Goal: Task Accomplishment & Management: Manage account settings

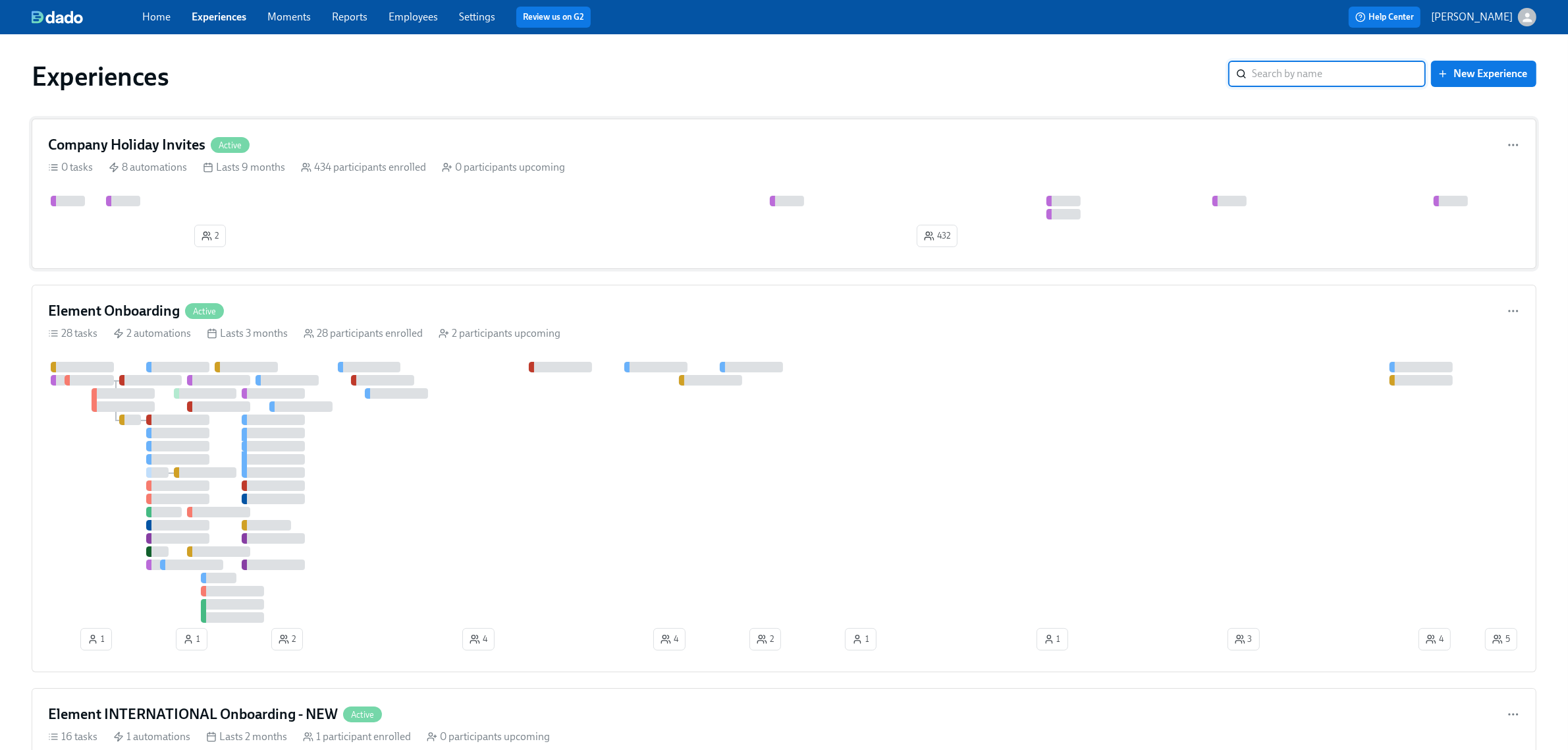
click at [465, 166] on div "0 participants upcoming" at bounding box center [503, 168] width 123 height 15
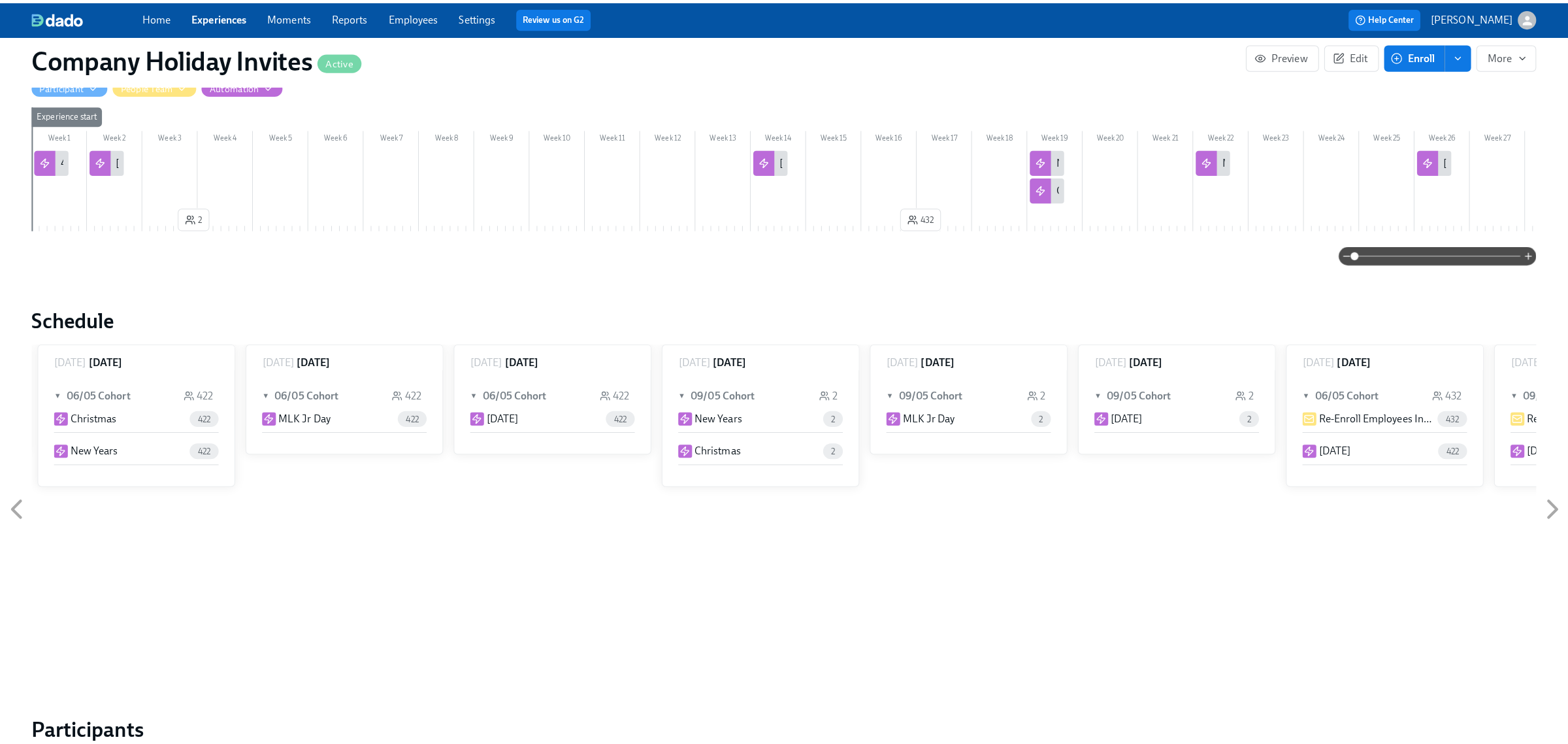
scroll to position [245, 0]
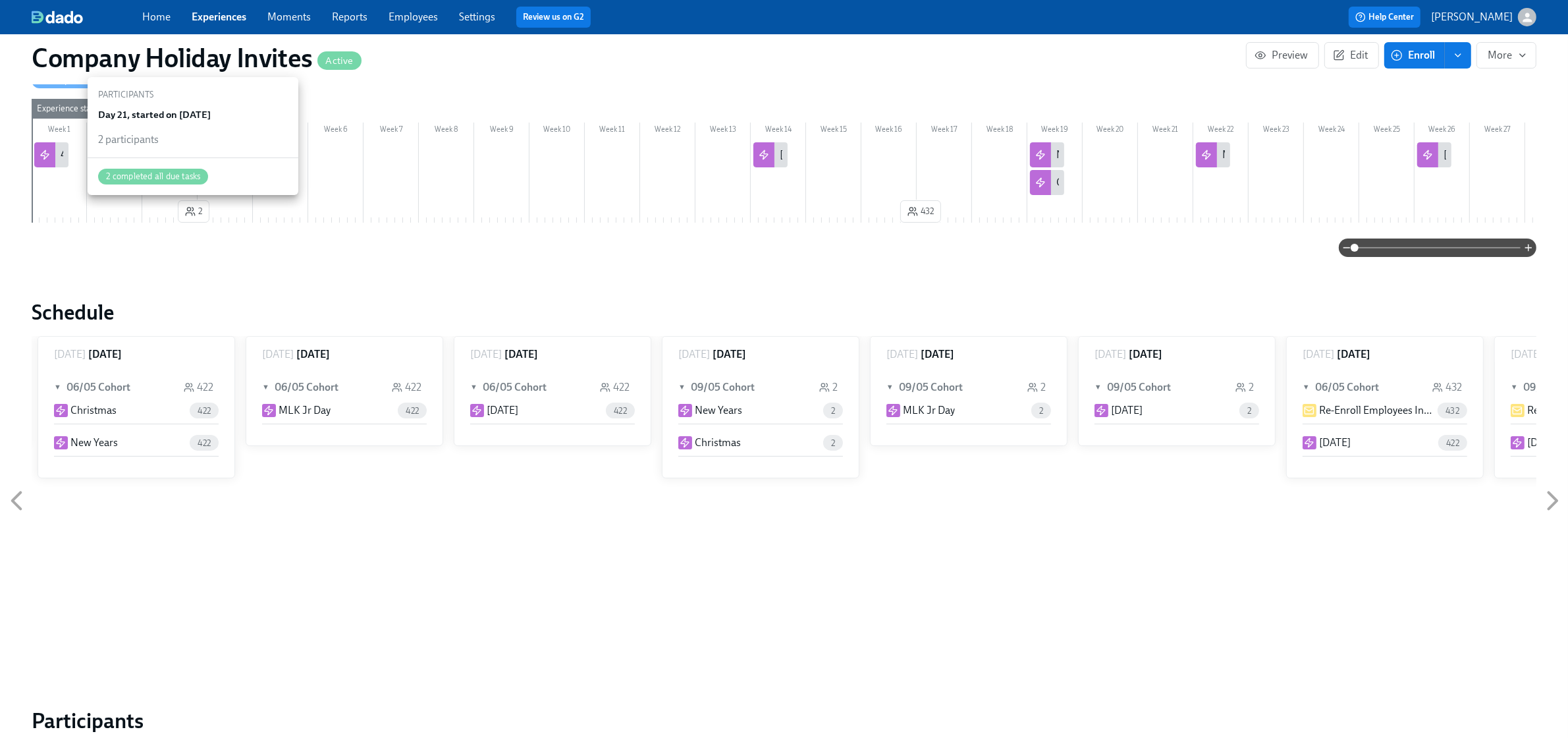
click at [202, 214] on button "2" at bounding box center [194, 211] width 32 height 22
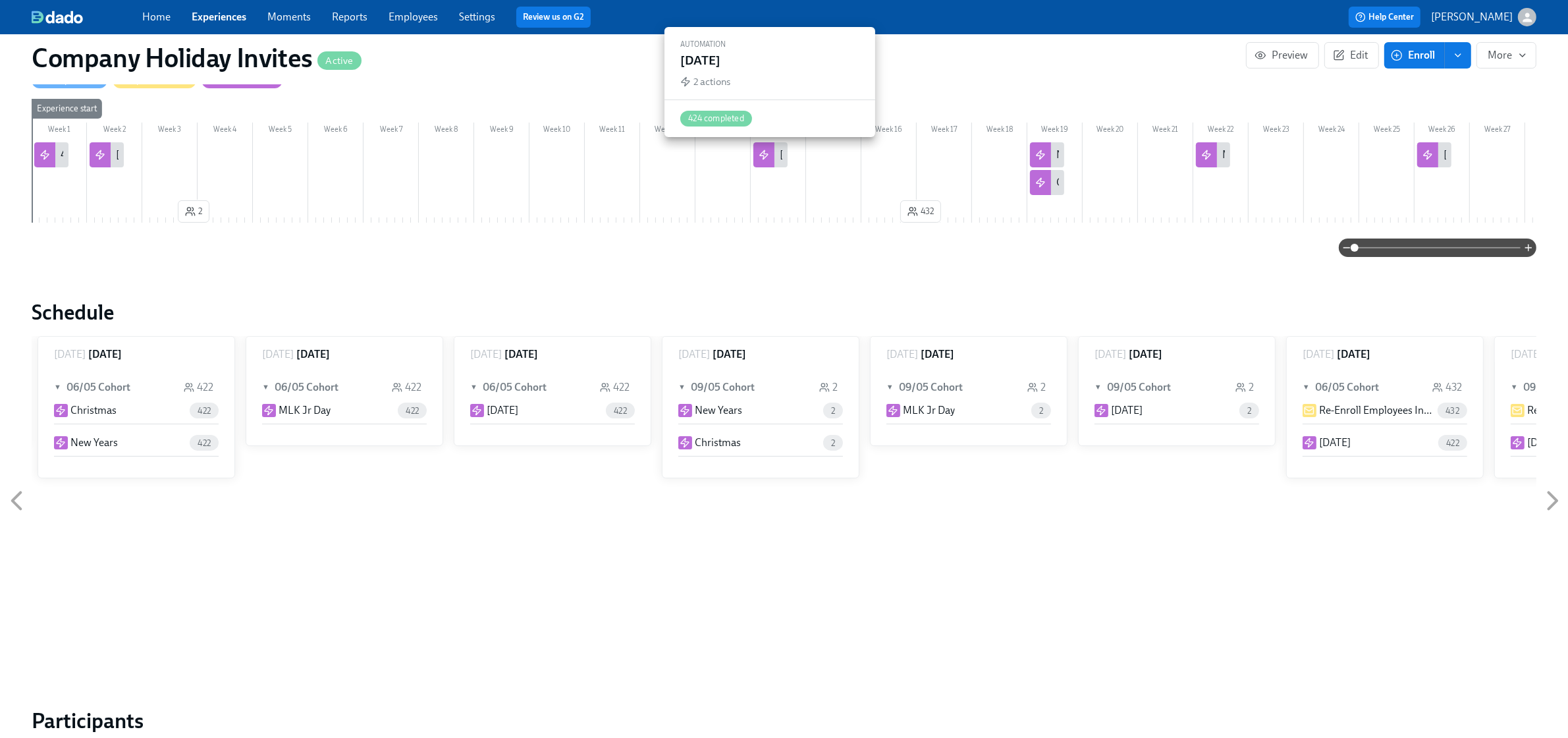
click at [768, 155] on icon at bounding box center [764, 154] width 10 height 10
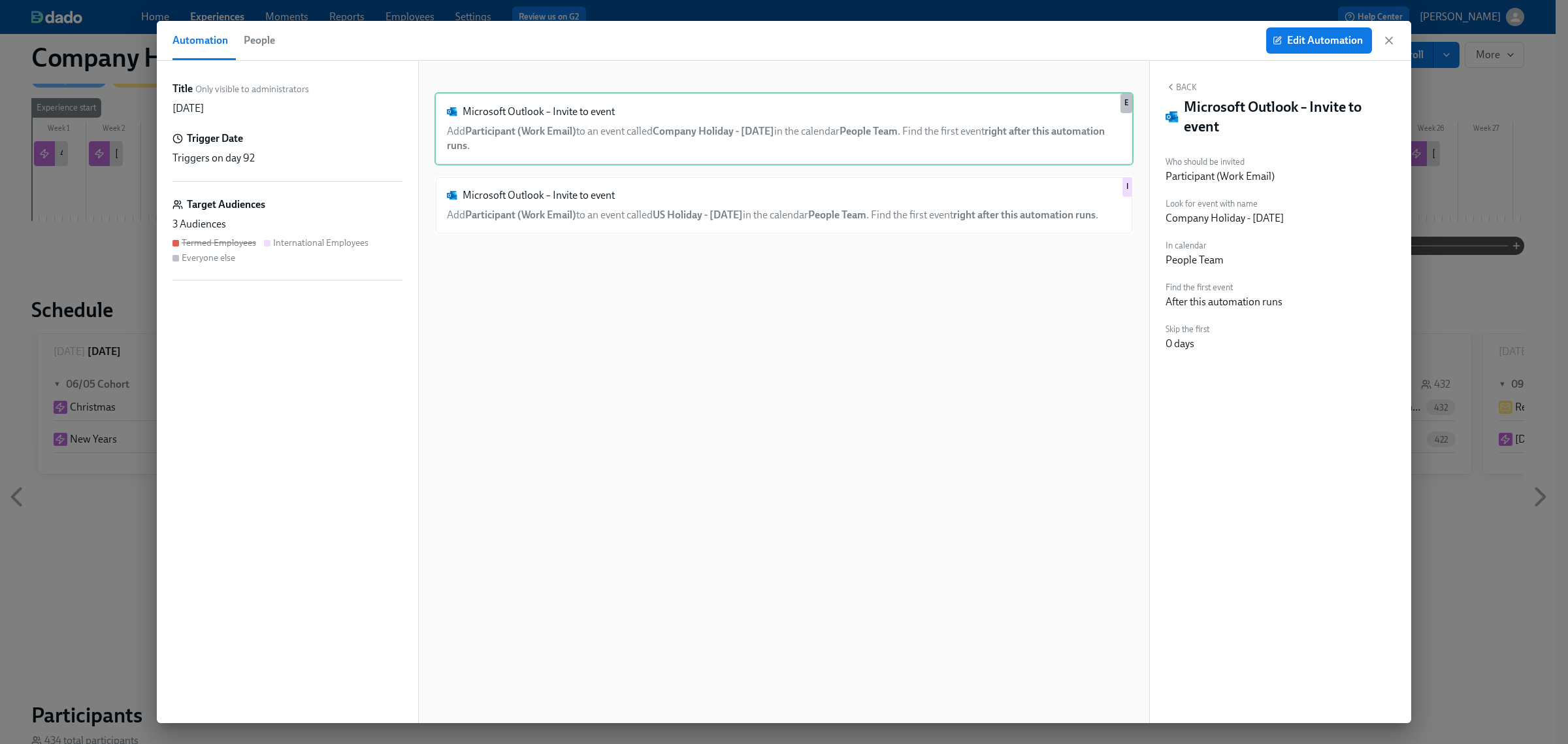
click at [255, 43] on span "People" at bounding box center [259, 40] width 32 height 18
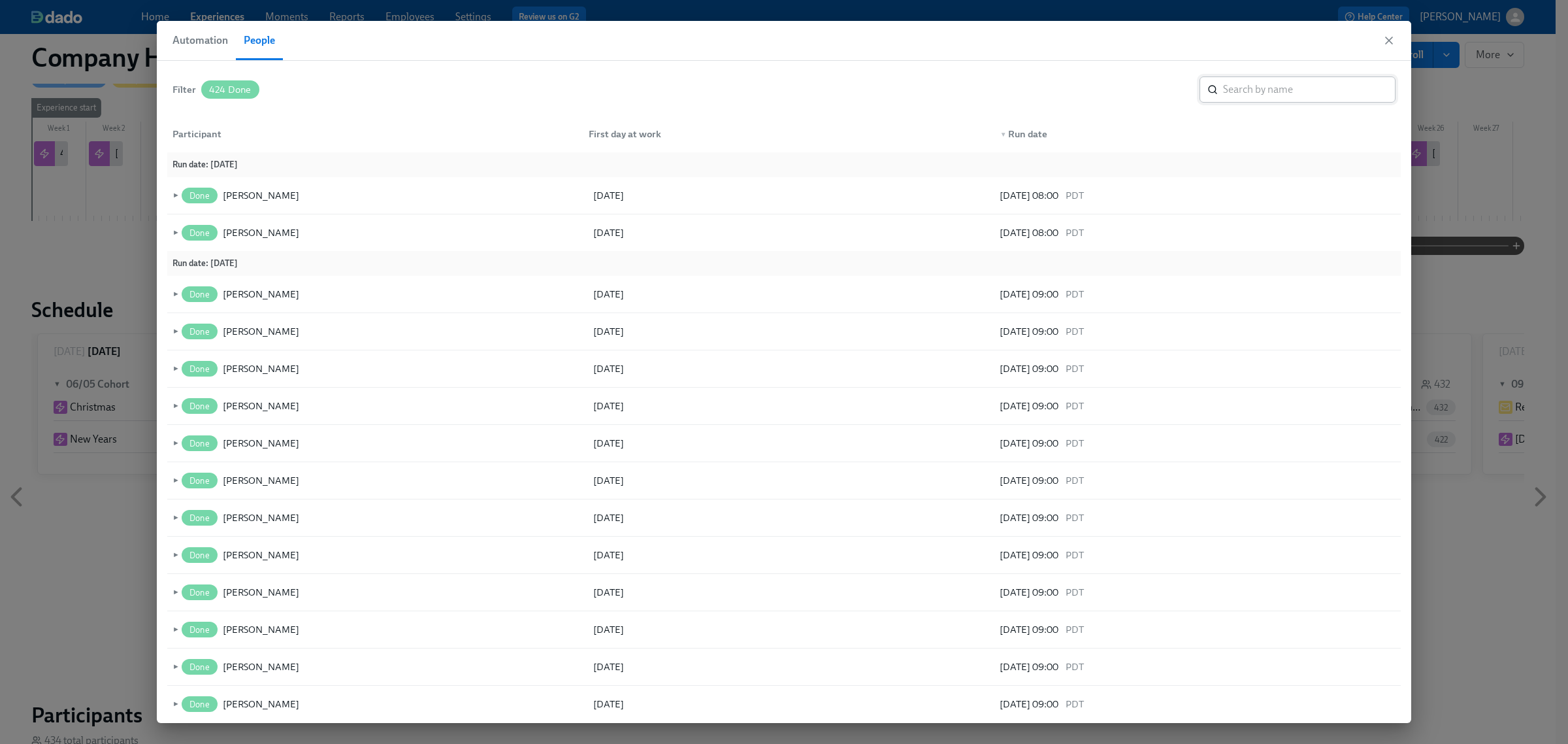
click at [1248, 95] on input "search" at bounding box center [1309, 89] width 172 height 26
type input "lauren"
click at [1224, 87] on input "lauren" at bounding box center [1309, 89] width 172 height 26
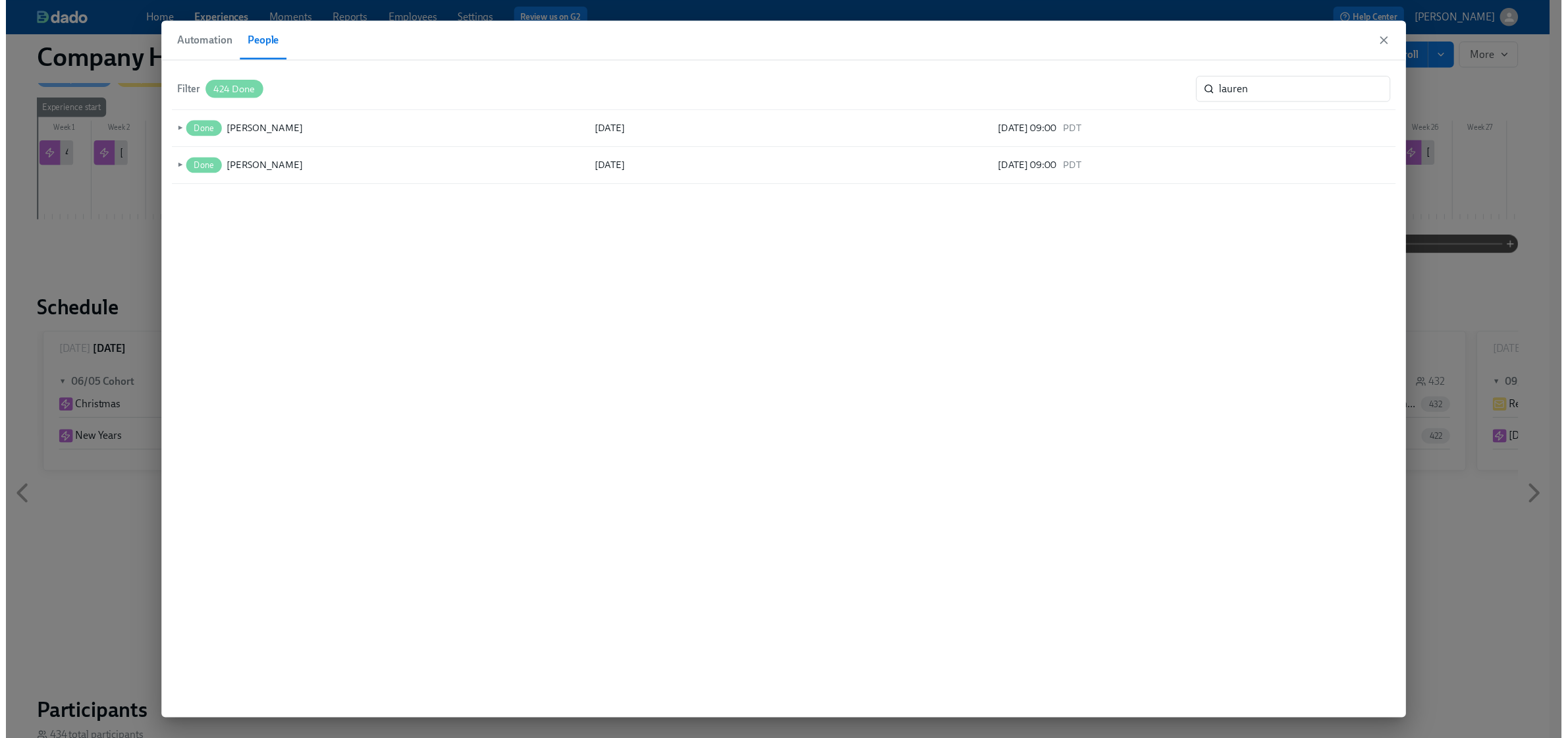
scroll to position [4523, 0]
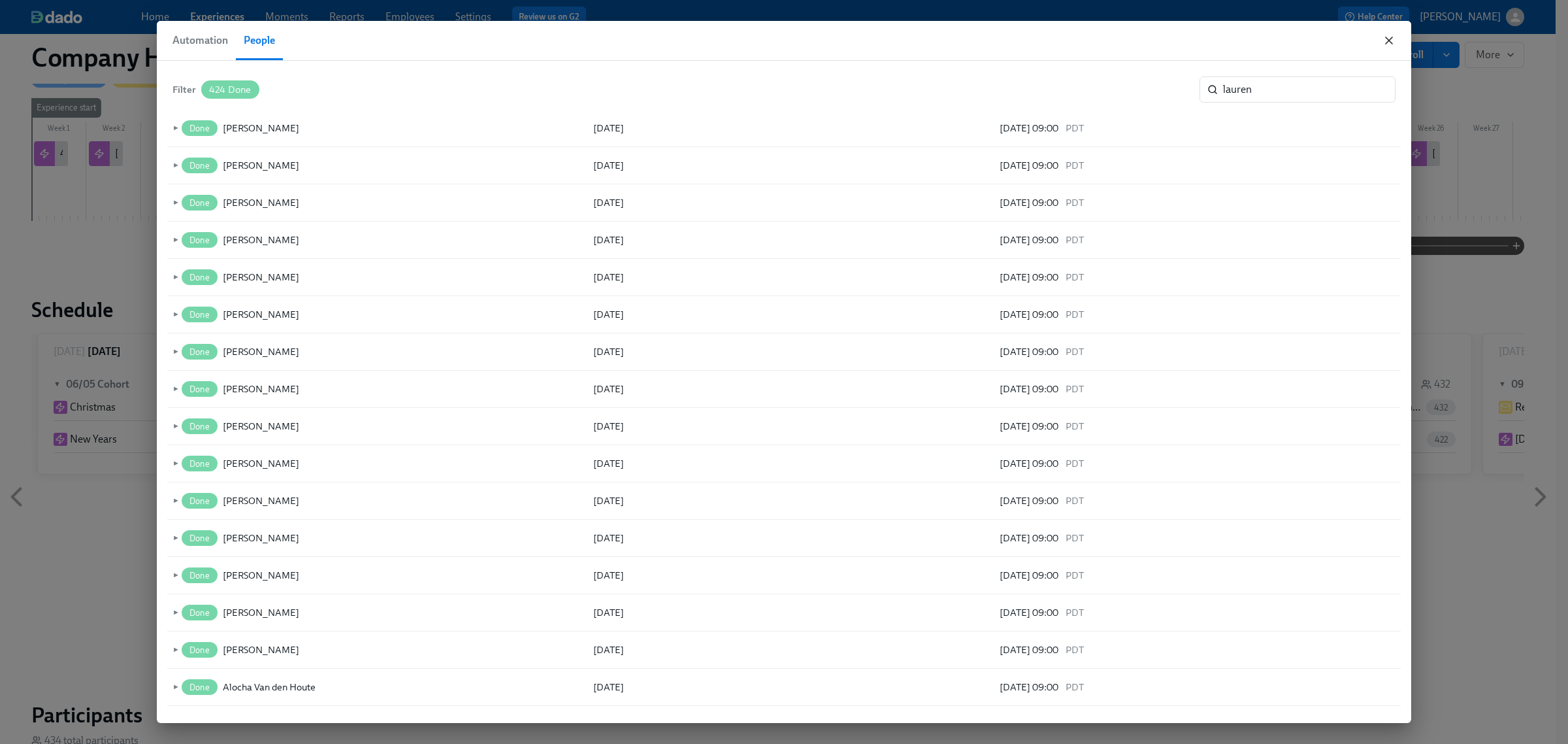
click at [1384, 41] on icon "button" at bounding box center [1389, 40] width 13 height 13
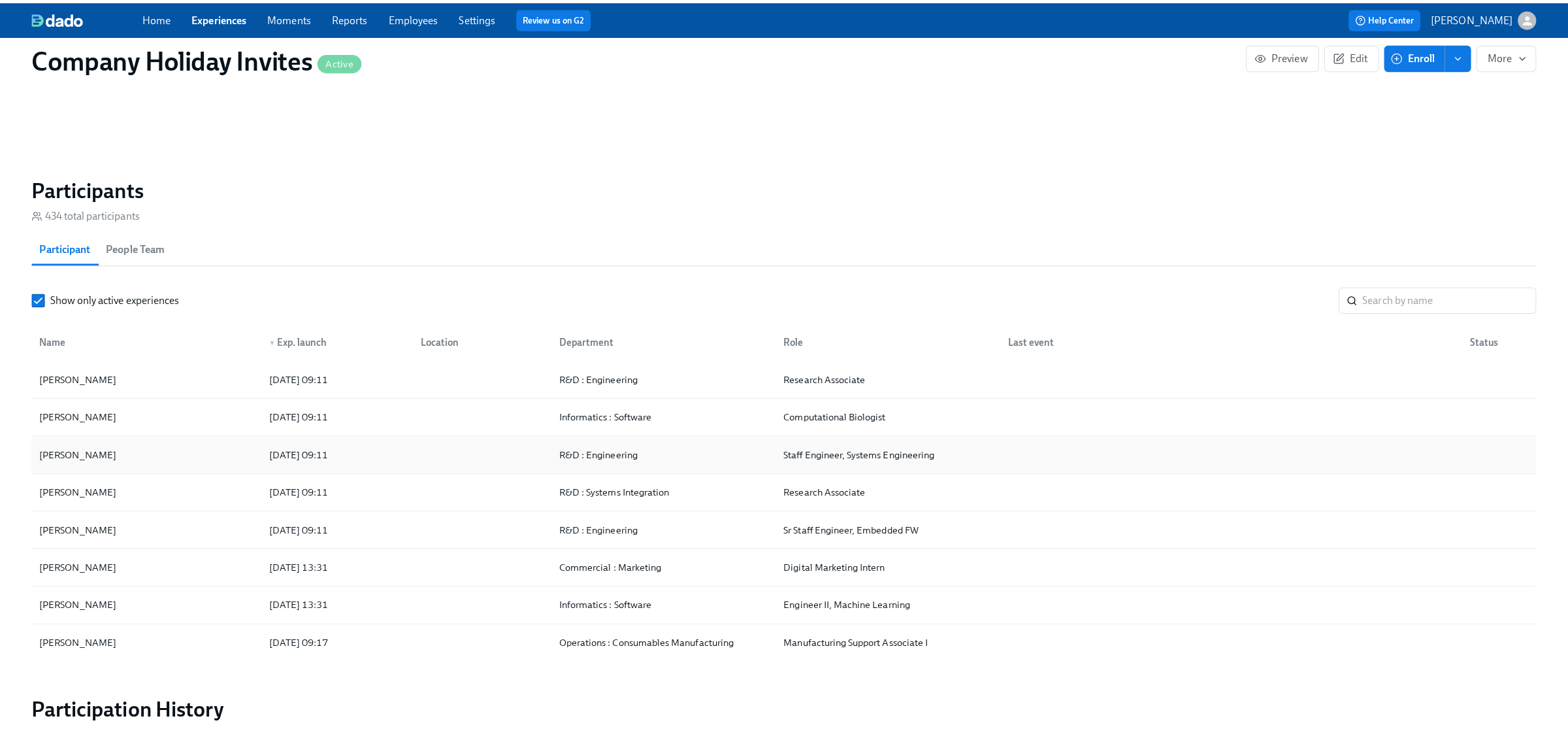
scroll to position [899, 0]
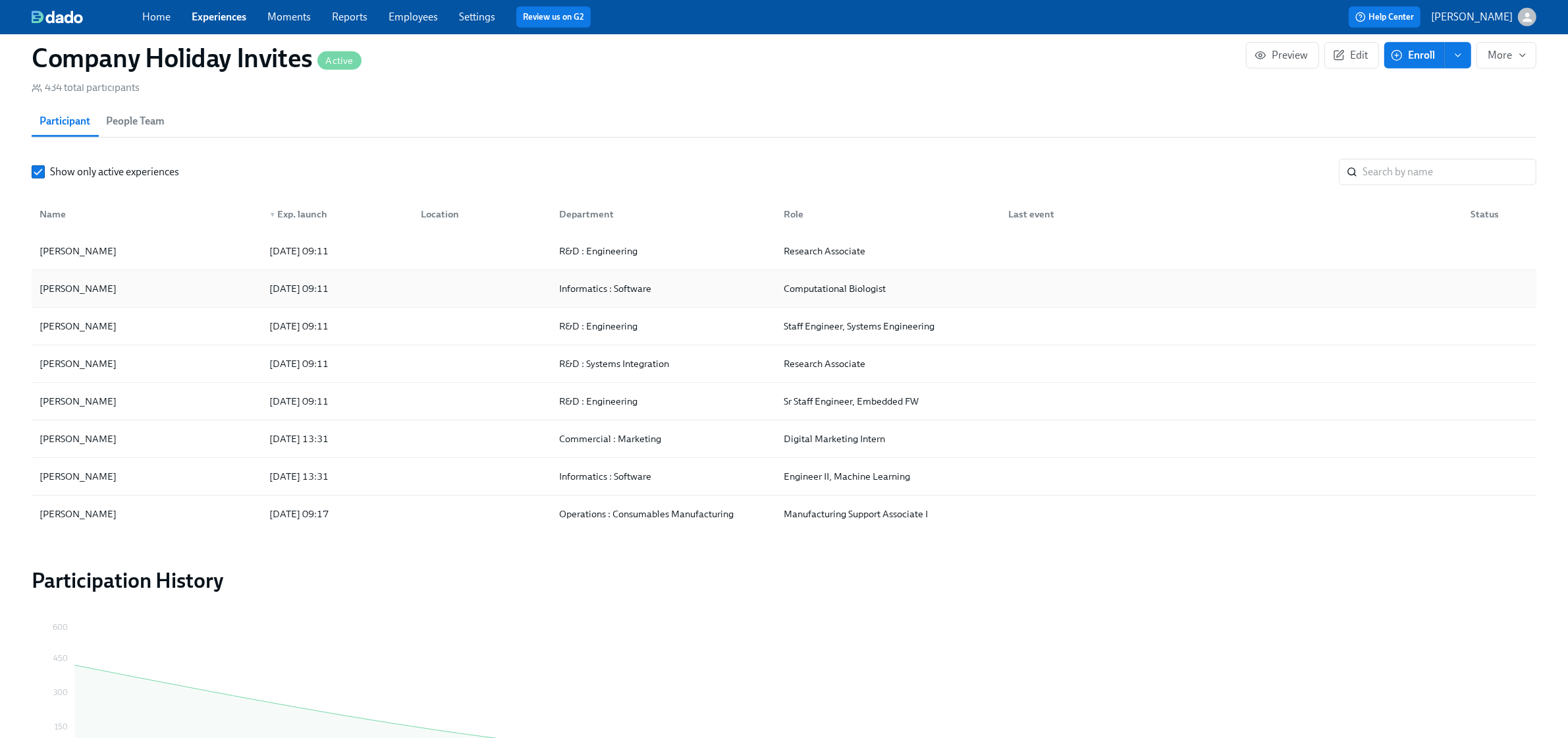
click at [161, 285] on div "[PERSON_NAME]" at bounding box center [146, 289] width 225 height 27
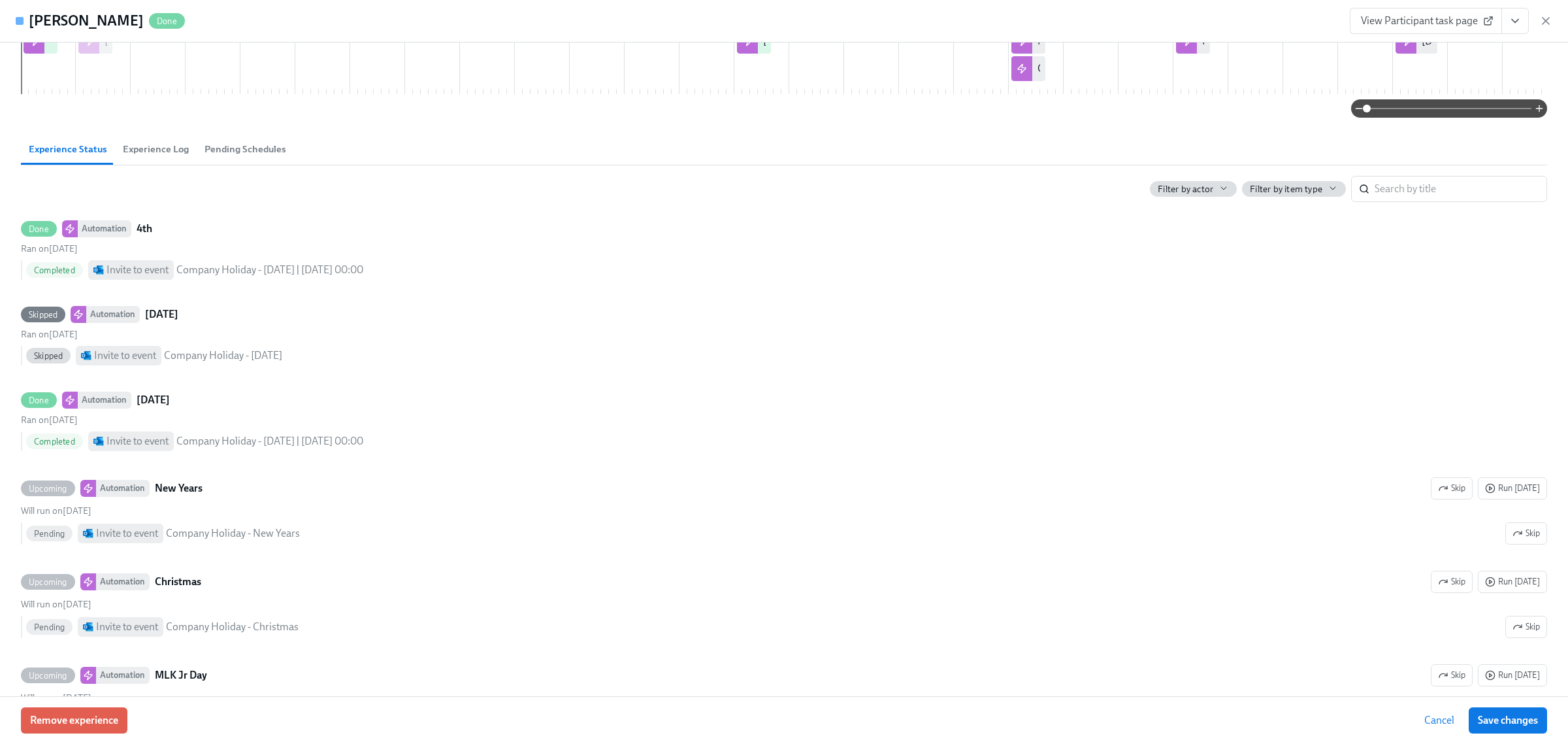
scroll to position [163, 0]
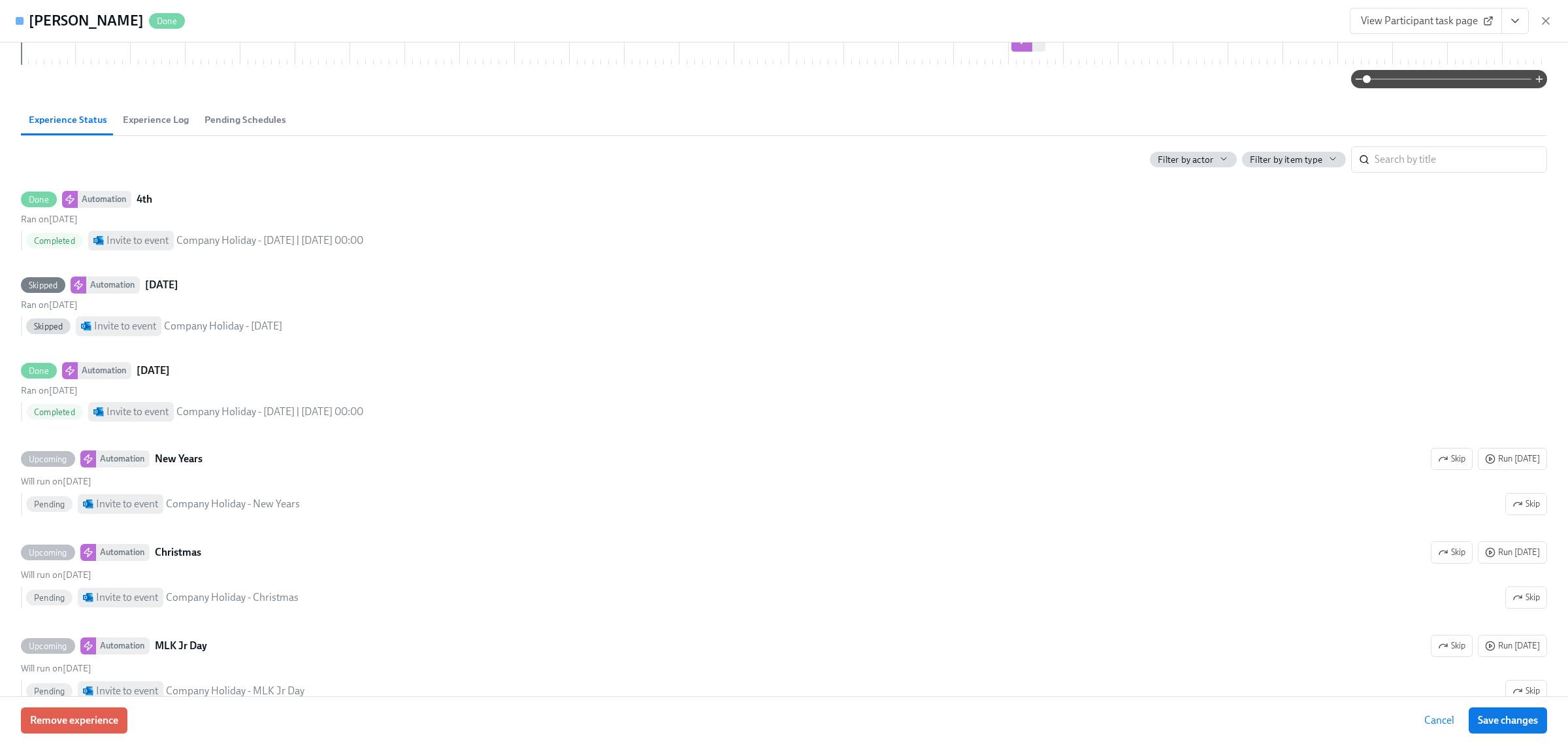
drag, startPoint x: 1547, startPoint y: 21, endPoint x: 1534, endPoint y: 37, distance: 20.6
click at [1547, 21] on icon "button" at bounding box center [1546, 21] width 13 height 13
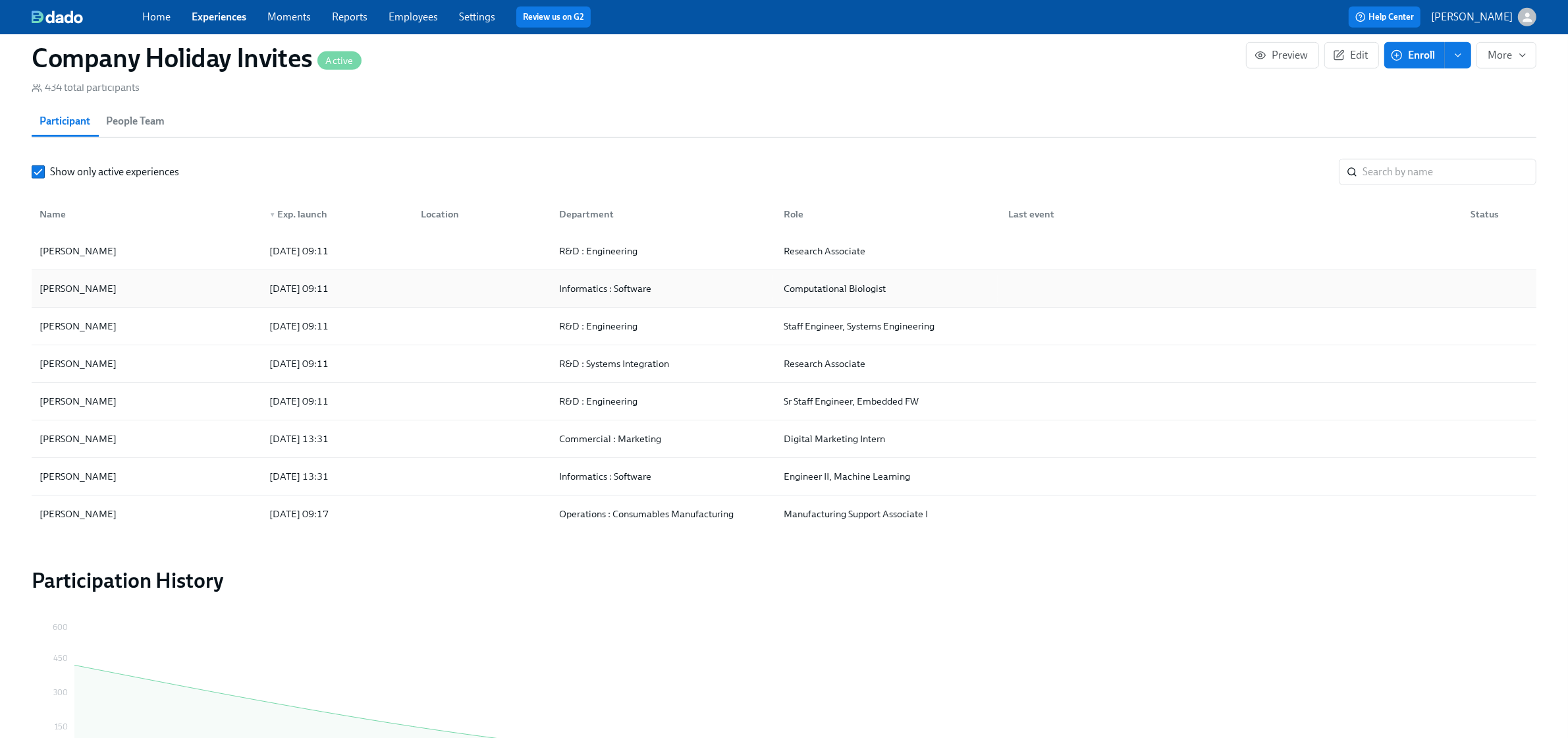
click at [168, 301] on div "[PERSON_NAME]" at bounding box center [146, 289] width 225 height 27
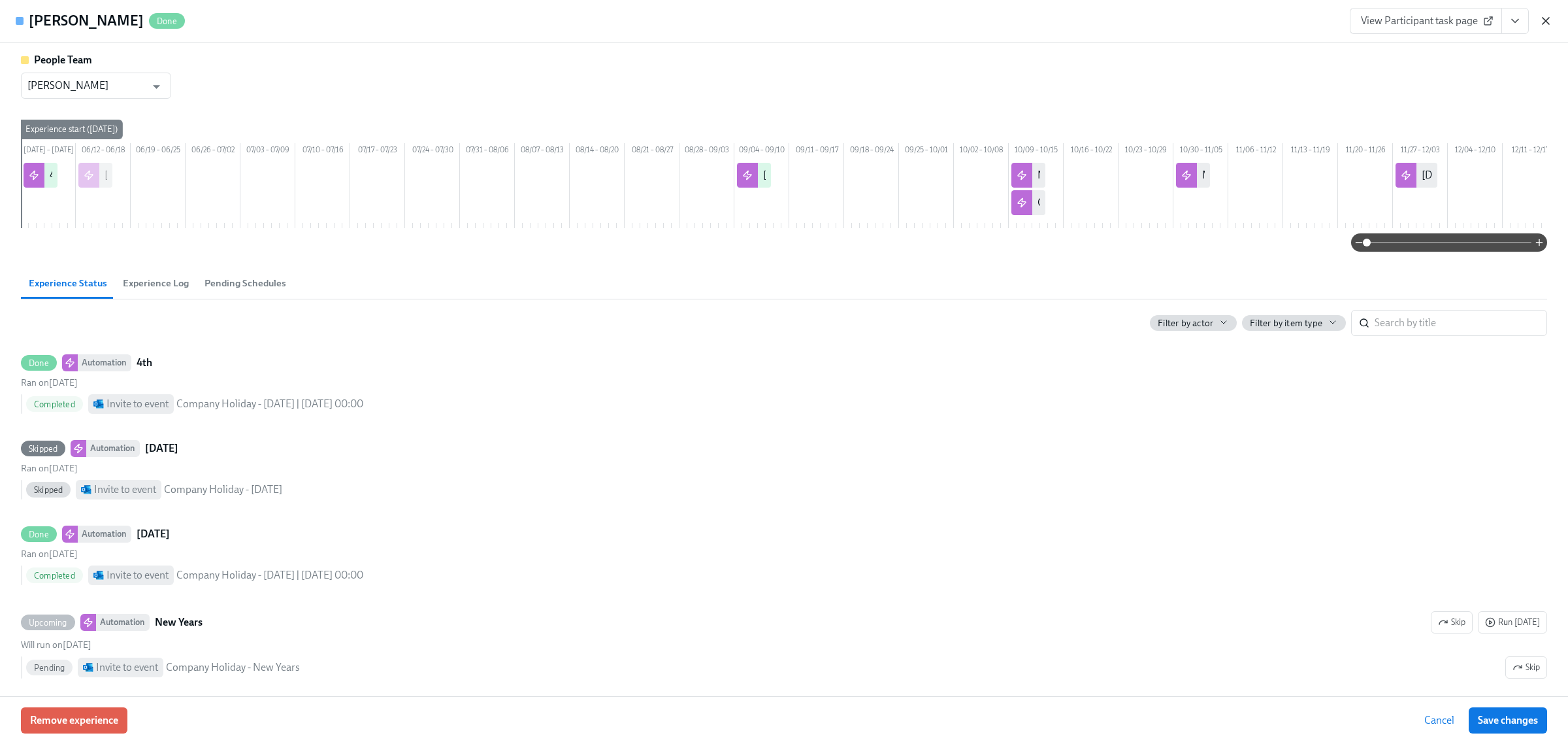
click at [1546, 23] on icon "button" at bounding box center [1546, 21] width 13 height 13
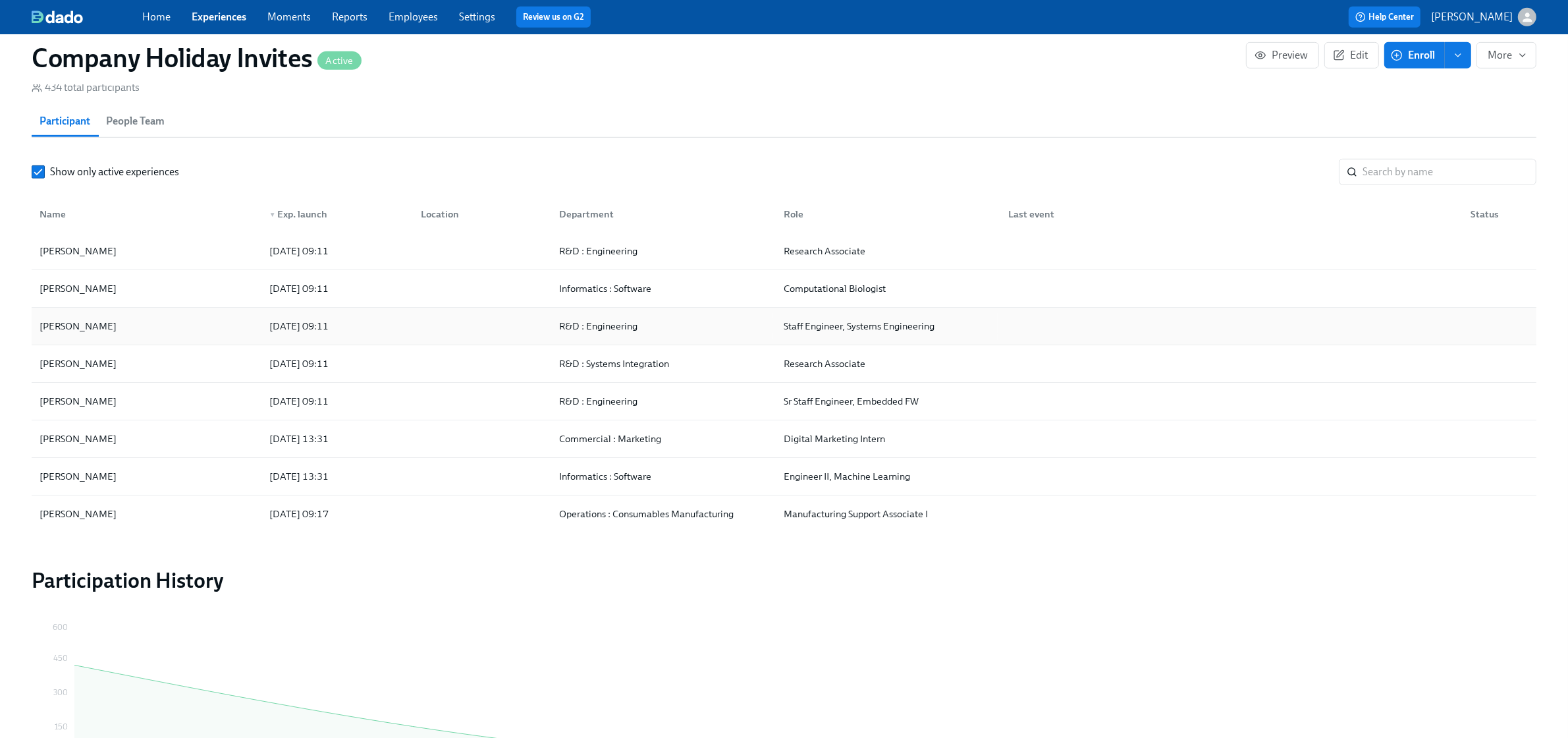
click at [219, 329] on div "[PERSON_NAME]" at bounding box center [146, 327] width 225 height 27
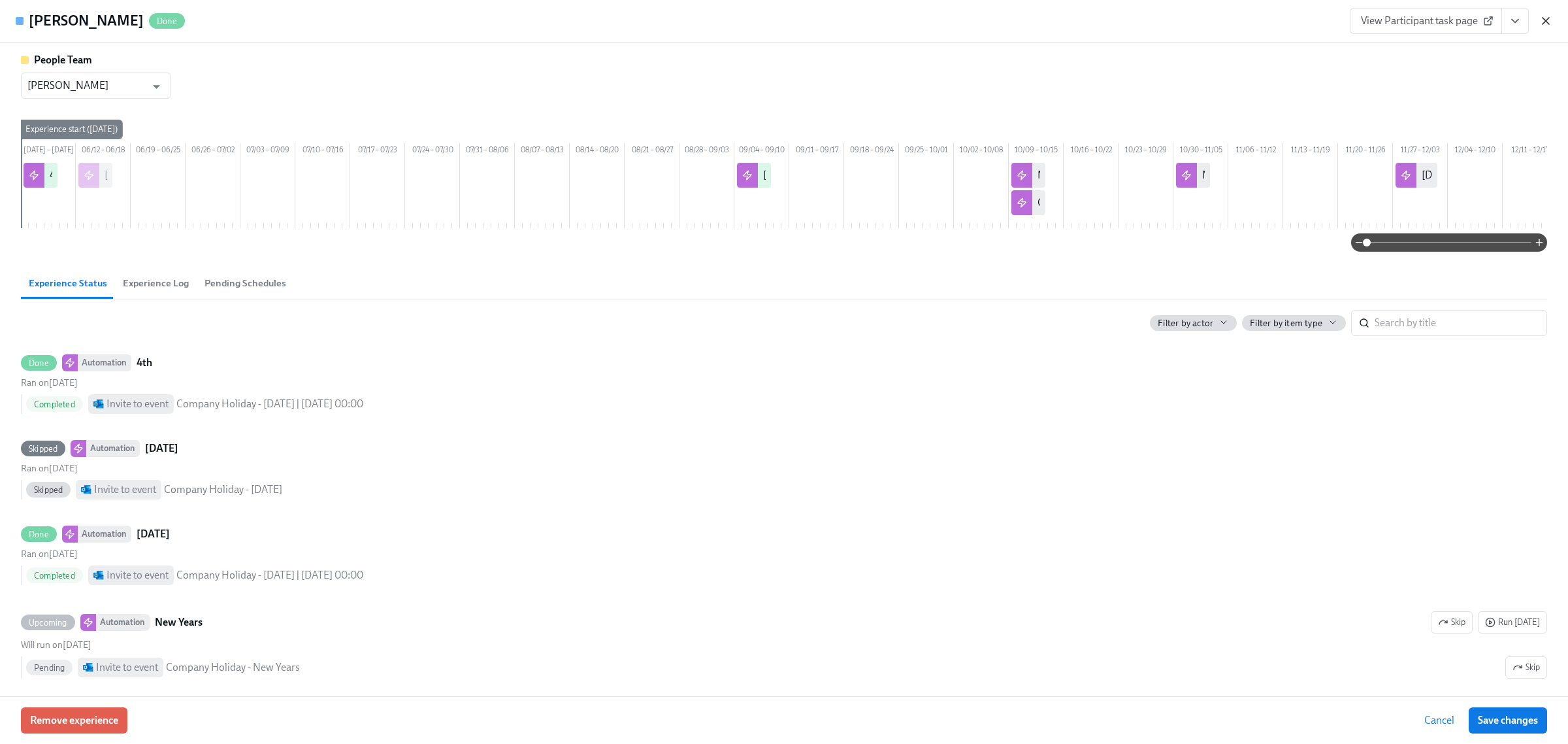
click at [1550, 25] on icon "button" at bounding box center [1546, 21] width 13 height 13
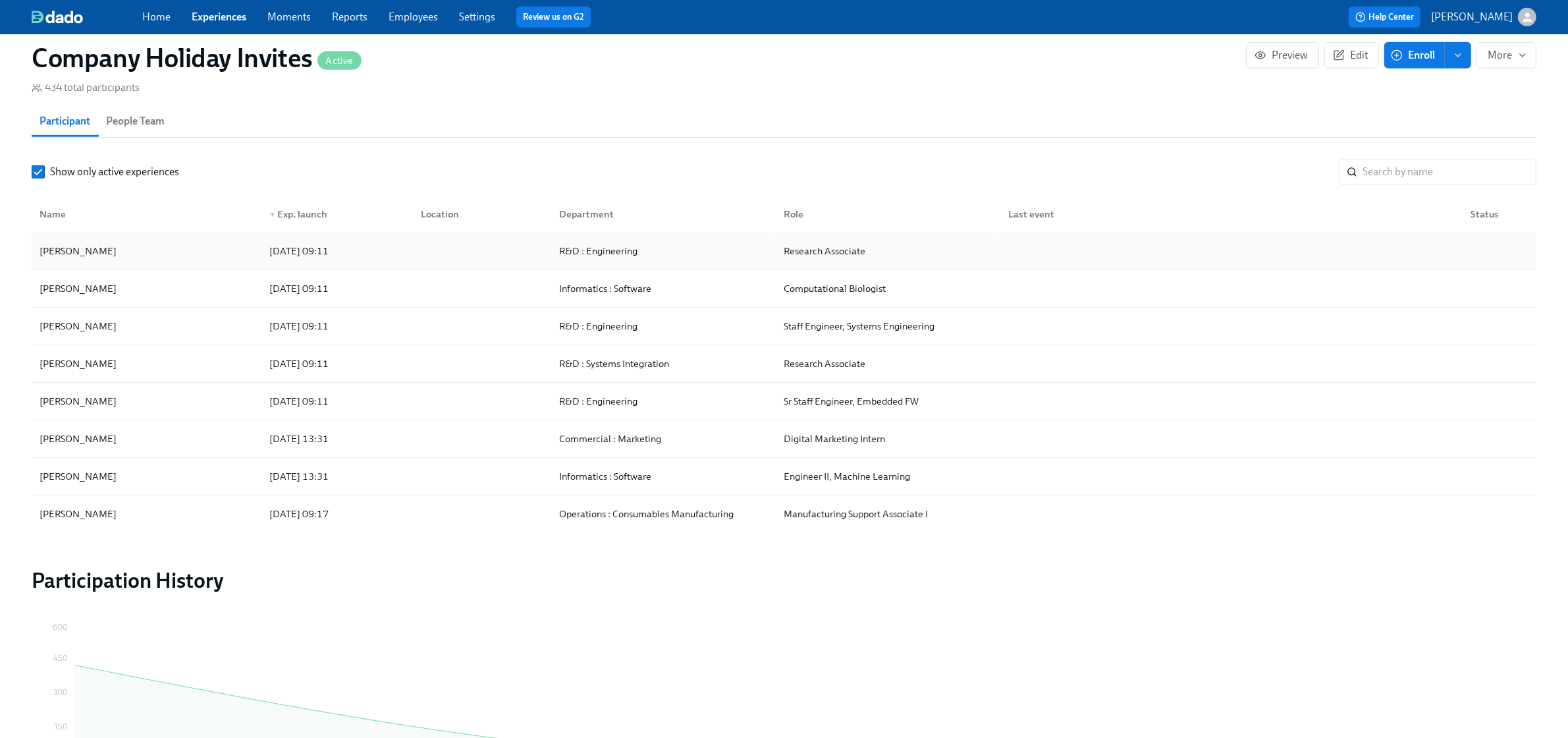
click at [163, 246] on div "[PERSON_NAME]" at bounding box center [146, 251] width 225 height 27
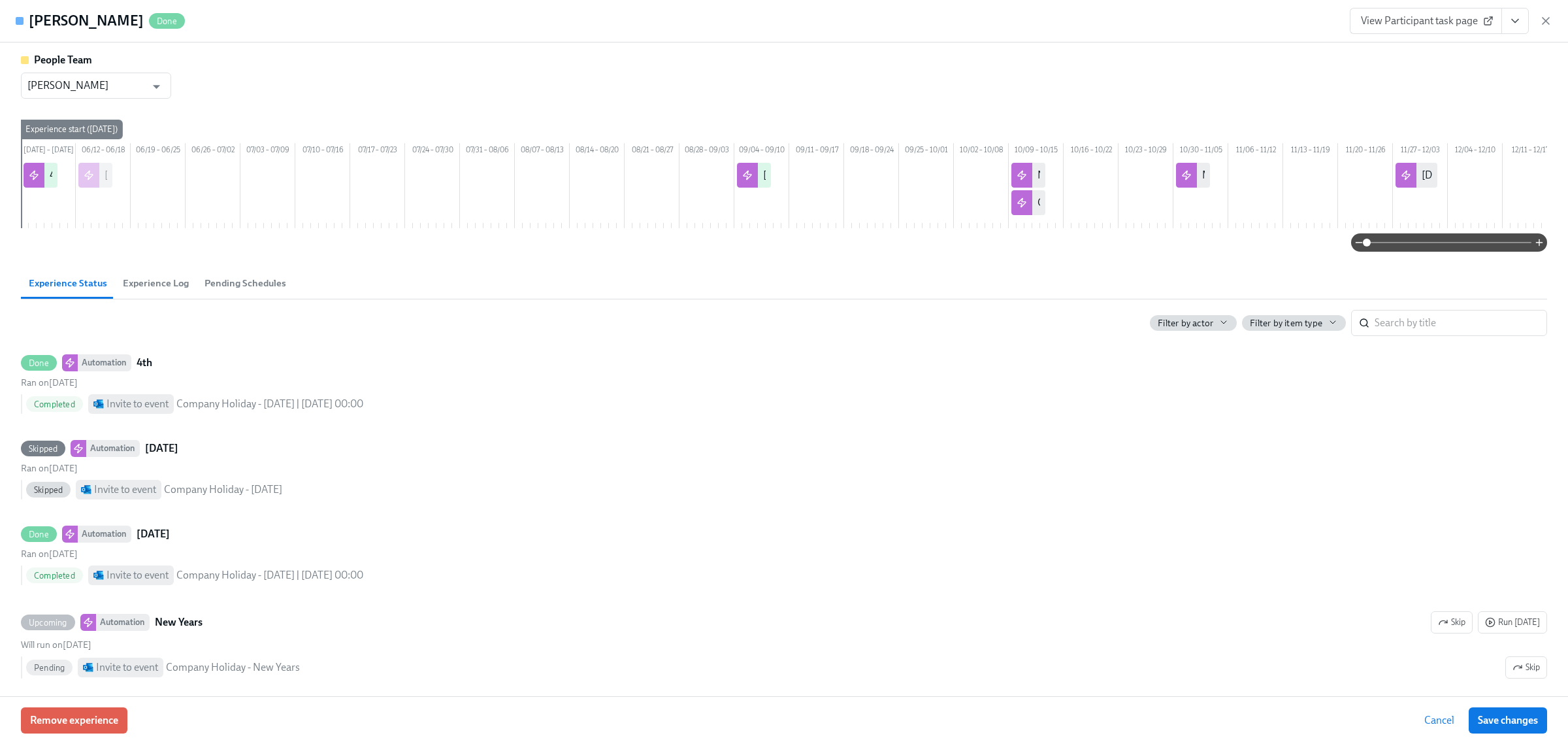
click at [162, 291] on span "Experience Log" at bounding box center [156, 283] width 66 height 15
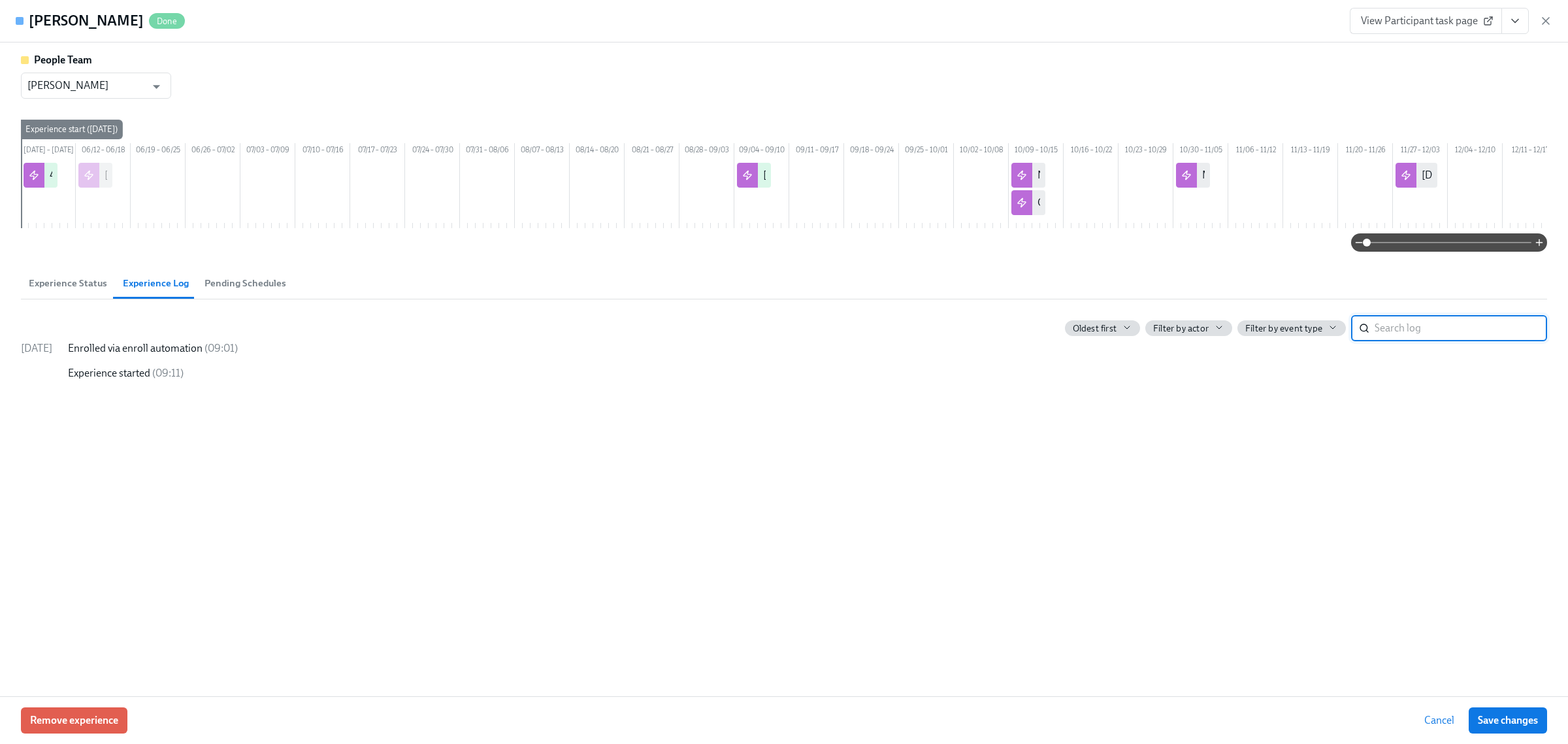
click at [77, 291] on span "Experience Status" at bounding box center [67, 283] width 78 height 15
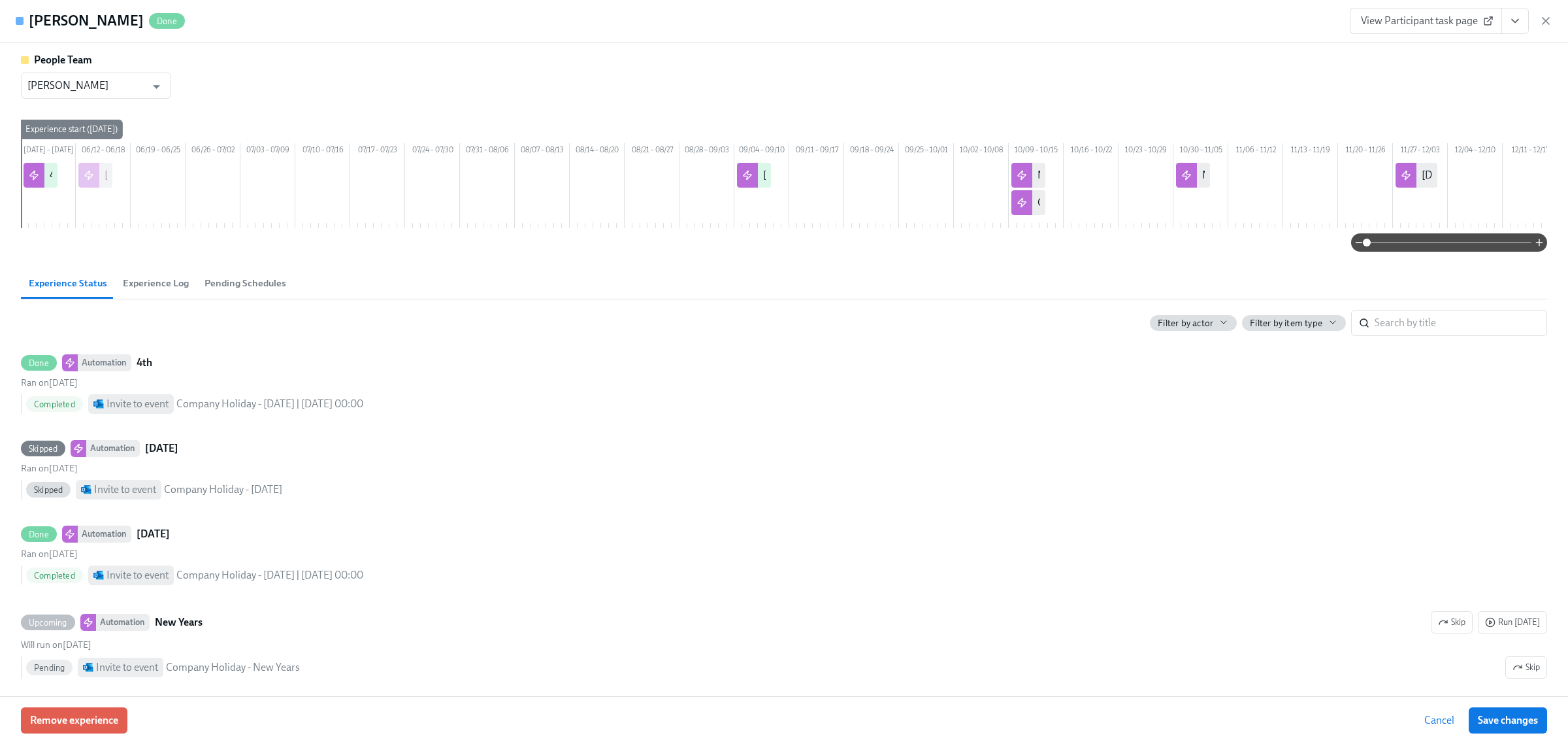
click at [171, 291] on span "Experience Log" at bounding box center [156, 283] width 66 height 15
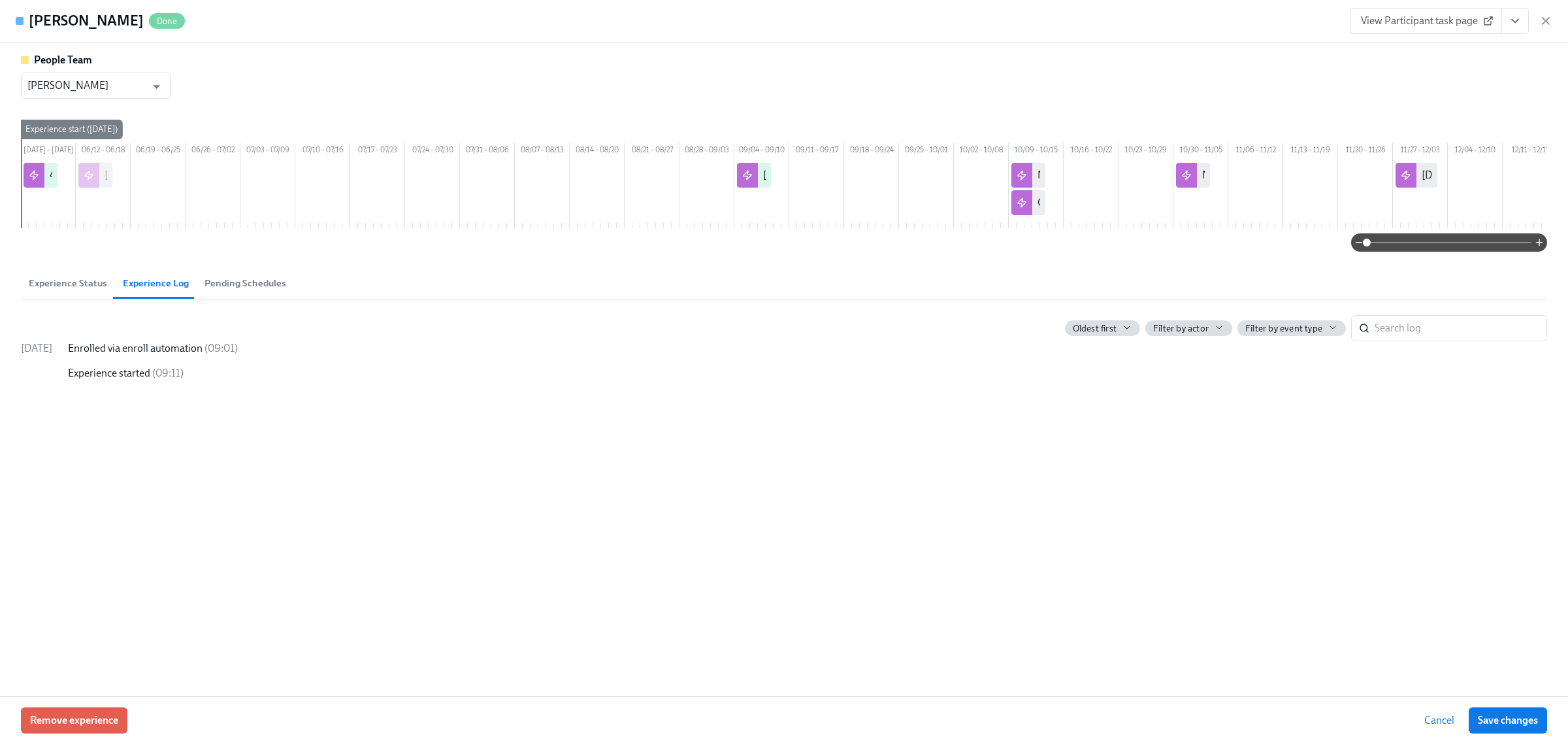
click at [287, 299] on button "Pending Schedules" at bounding box center [245, 283] width 97 height 32
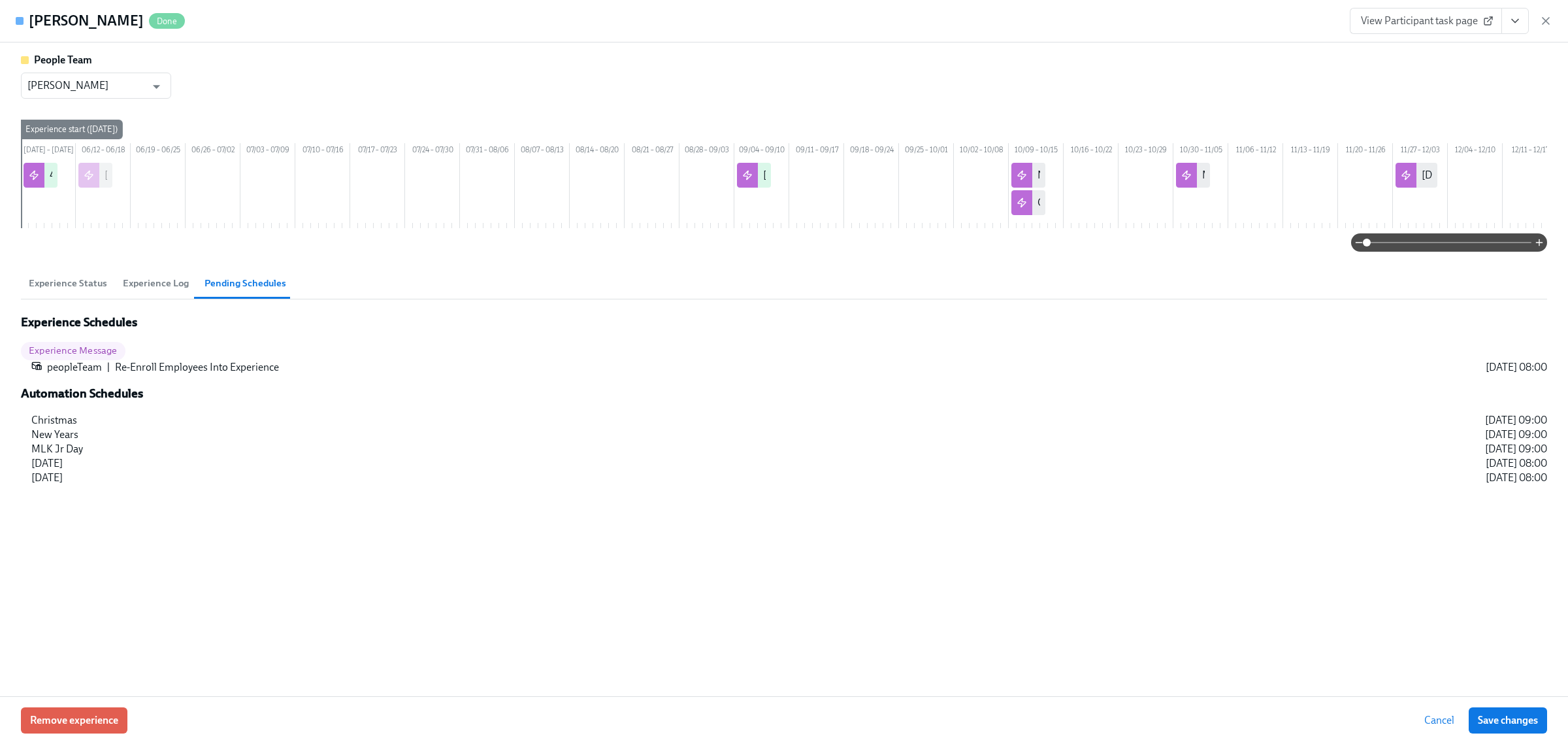
click at [45, 299] on button "Experience Status" at bounding box center [68, 283] width 94 height 32
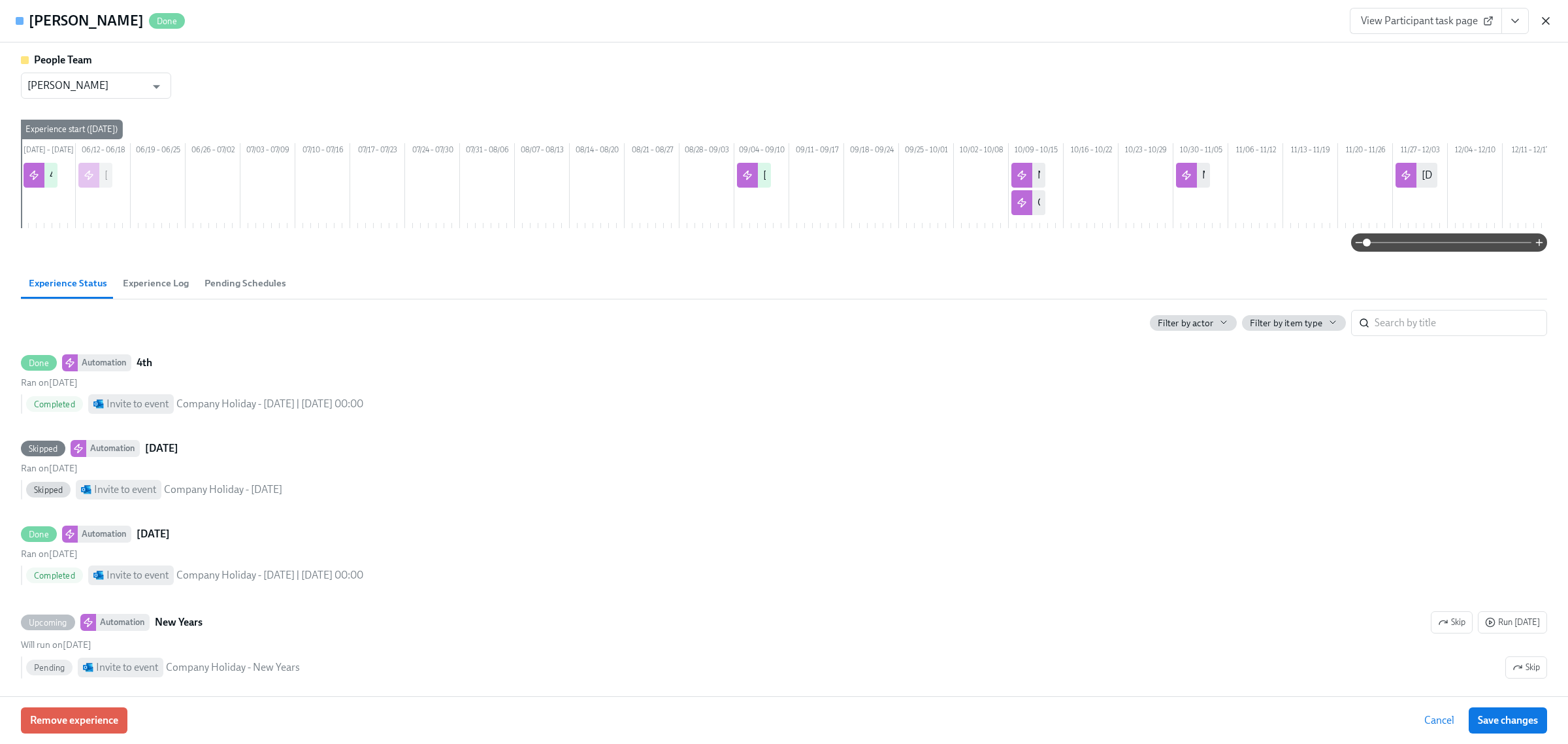
click at [1549, 21] on icon "button" at bounding box center [1546, 21] width 13 height 13
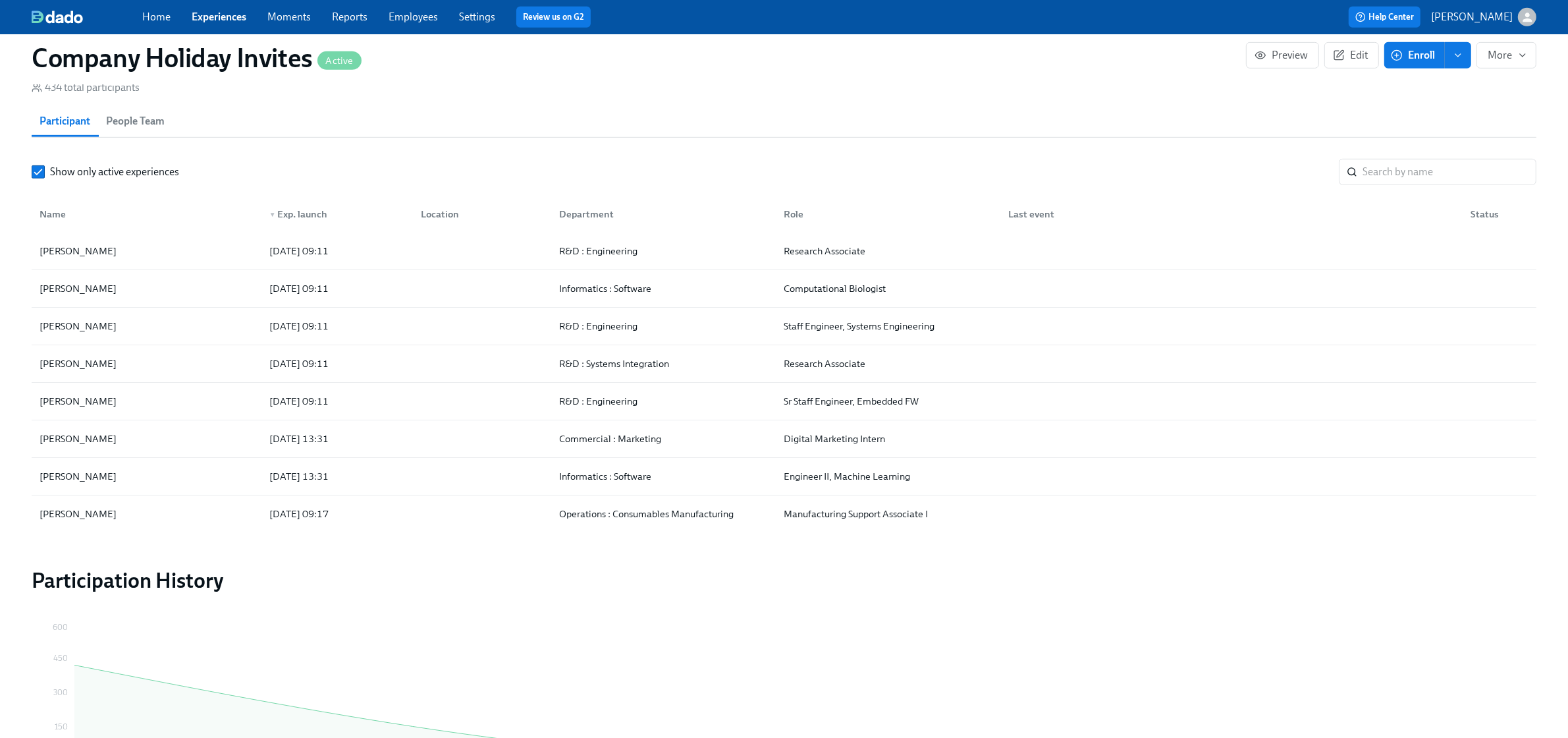
click at [219, 16] on link "Experiences" at bounding box center [219, 16] width 55 height 13
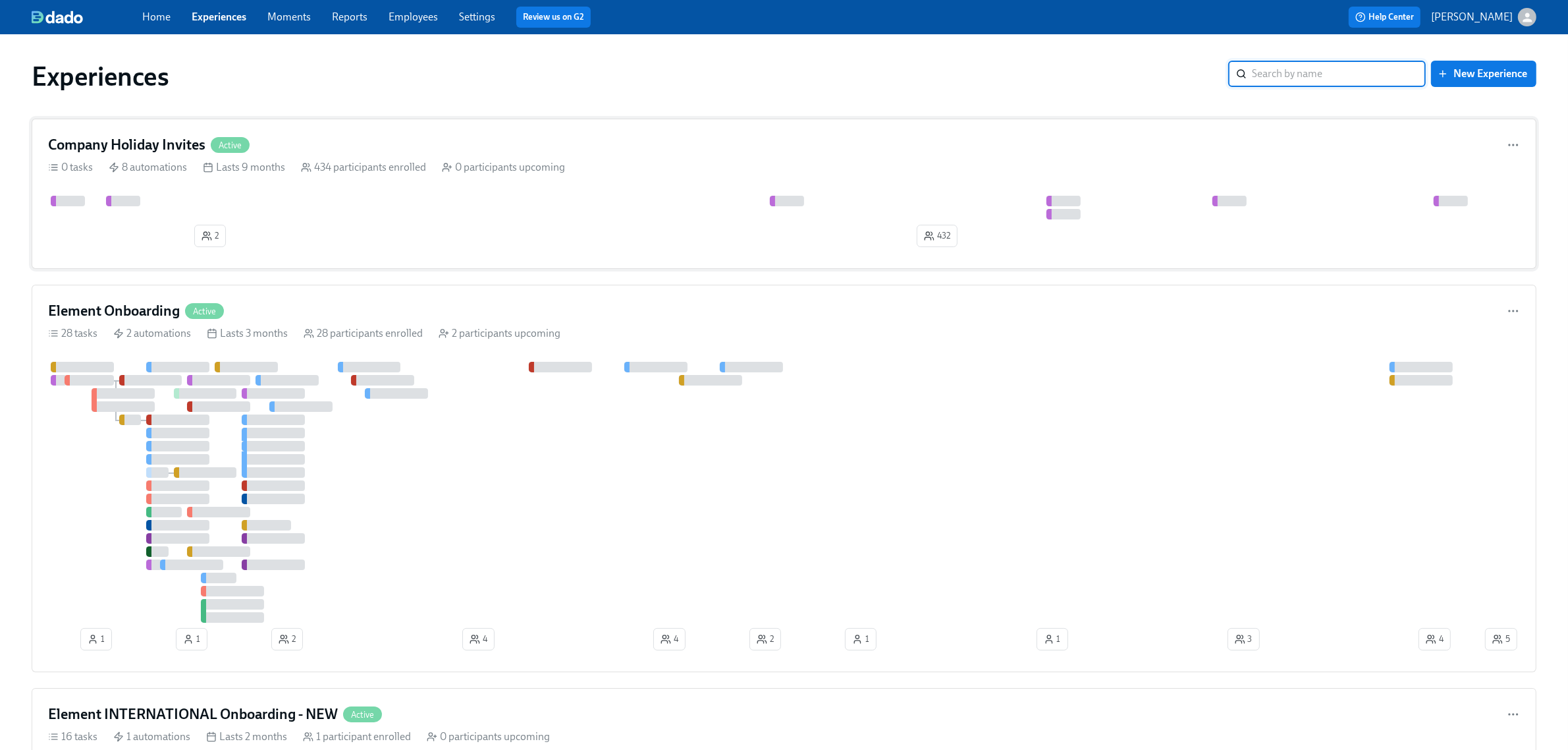
click at [307, 192] on div "Company Holiday Invites Active 0 tasks 8 automations Lasts 9 months 434 partici…" at bounding box center [784, 194] width 1505 height 150
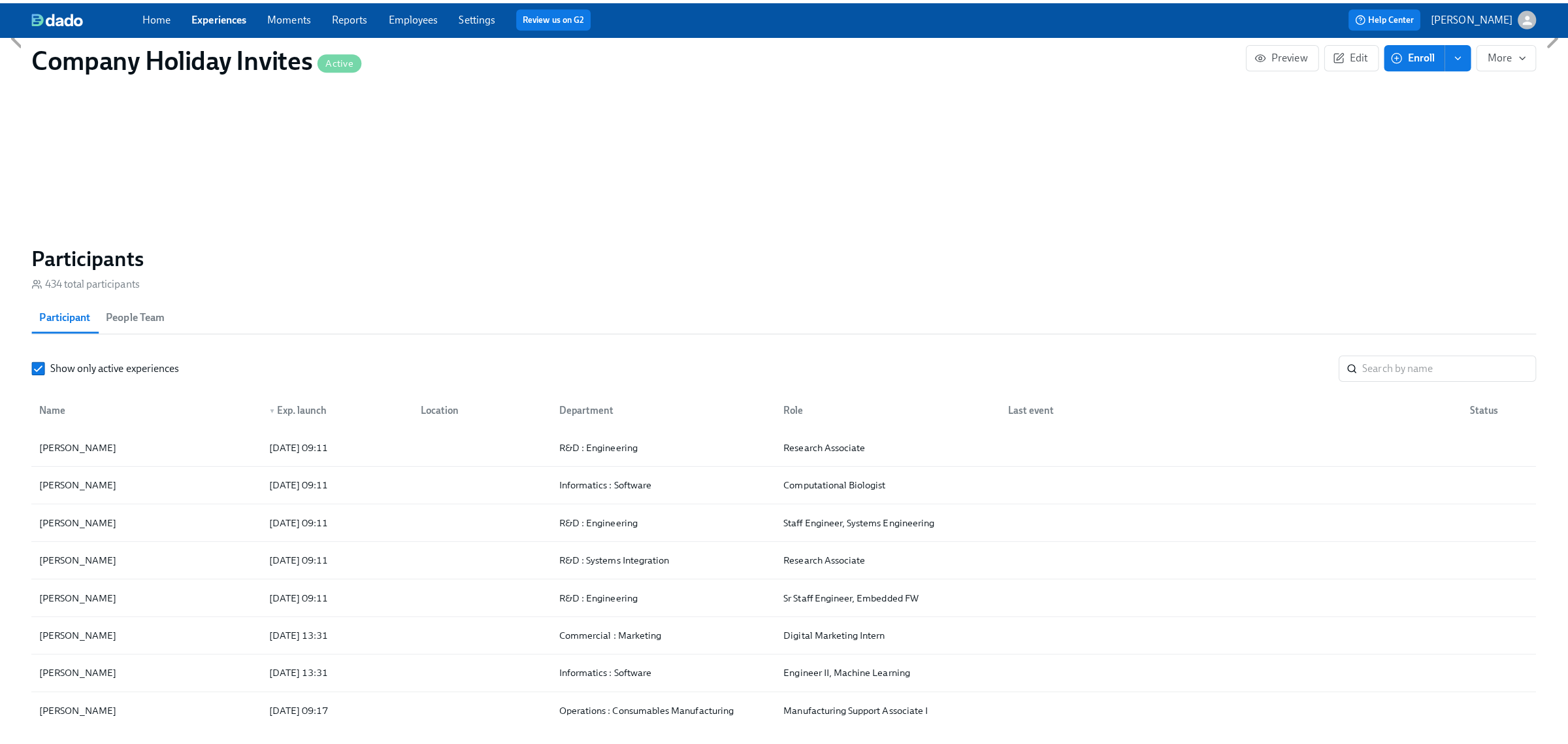
scroll to position [615, 0]
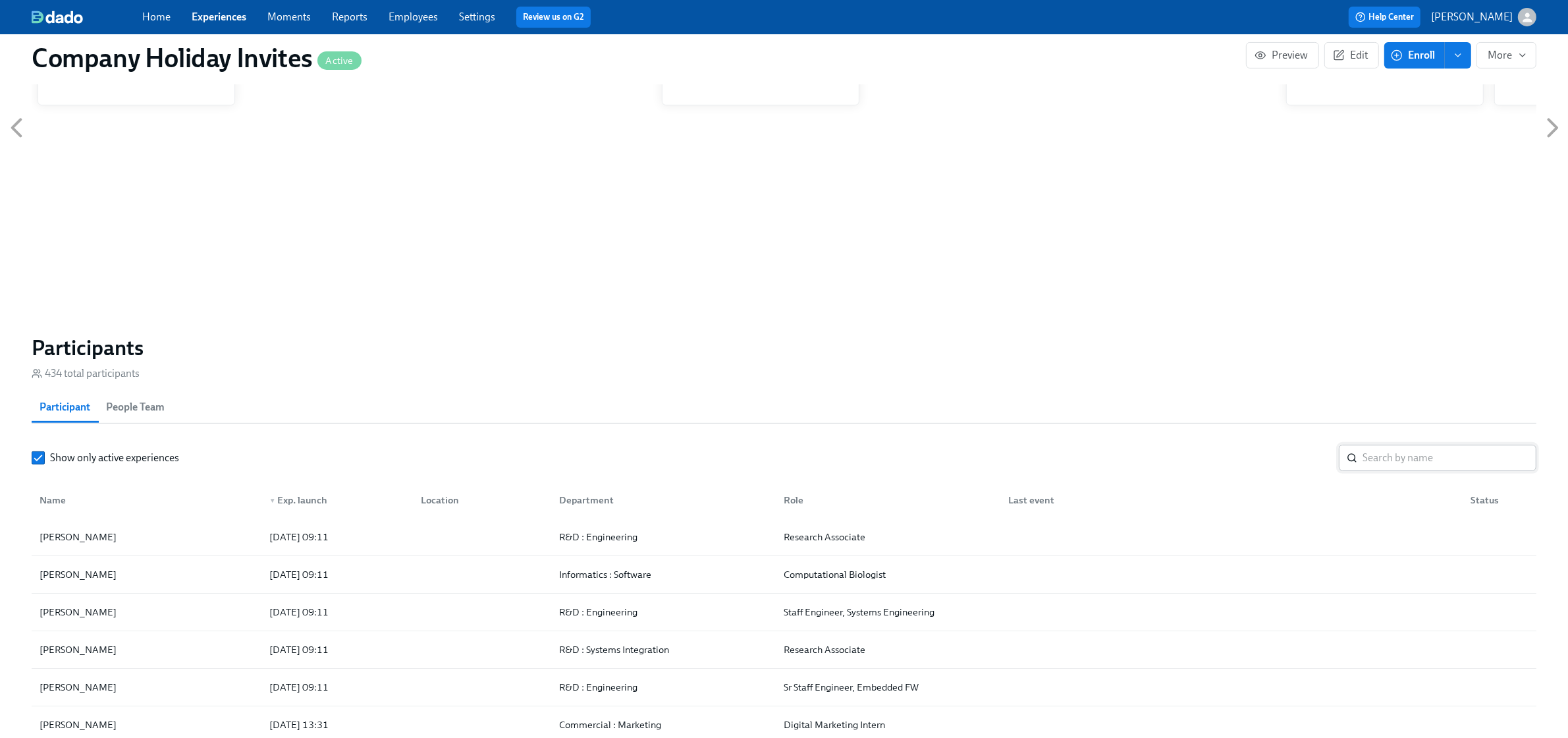
click at [1391, 459] on input "search" at bounding box center [1449, 458] width 174 height 27
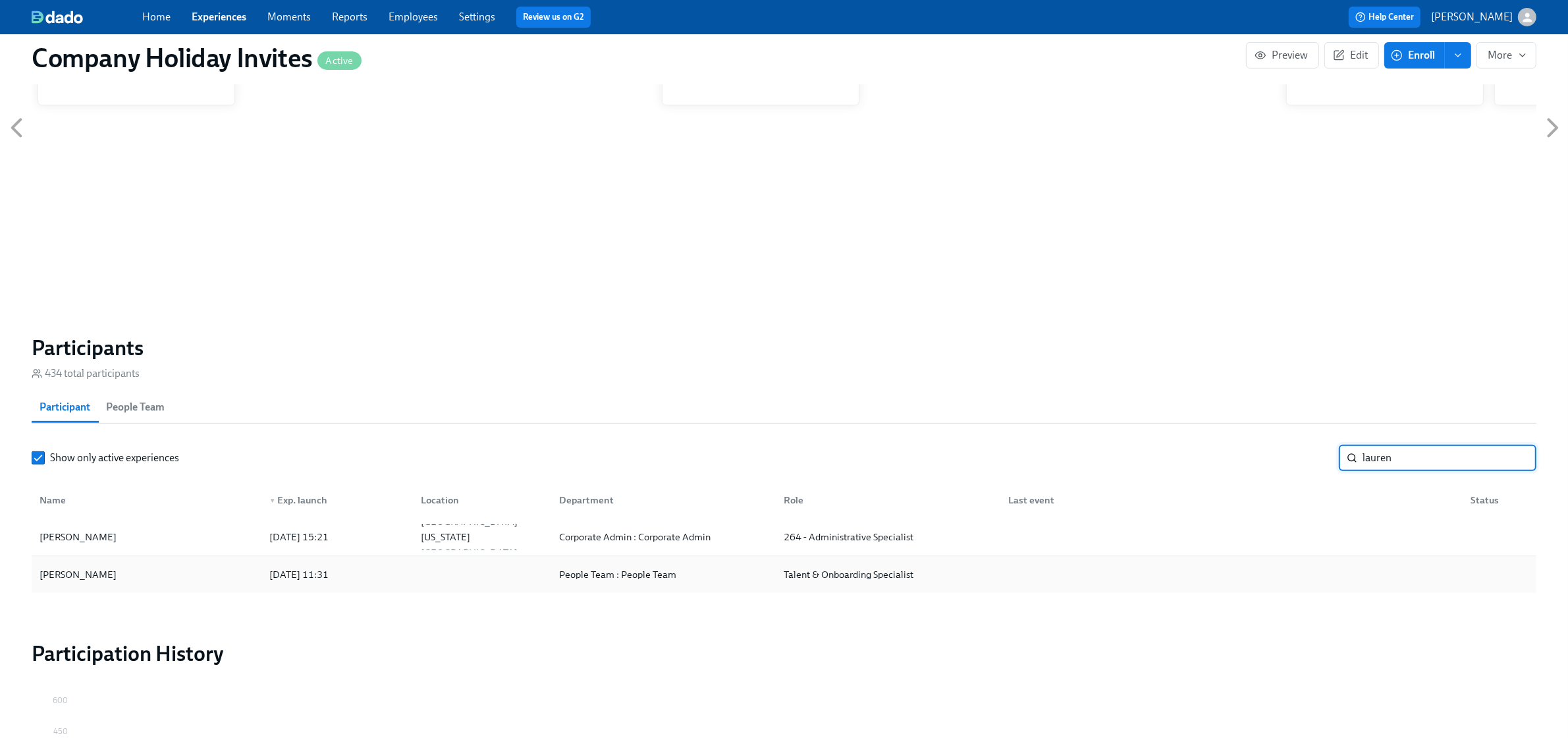
type input "lauren"
click at [208, 581] on div "[PERSON_NAME]" at bounding box center [146, 575] width 225 height 27
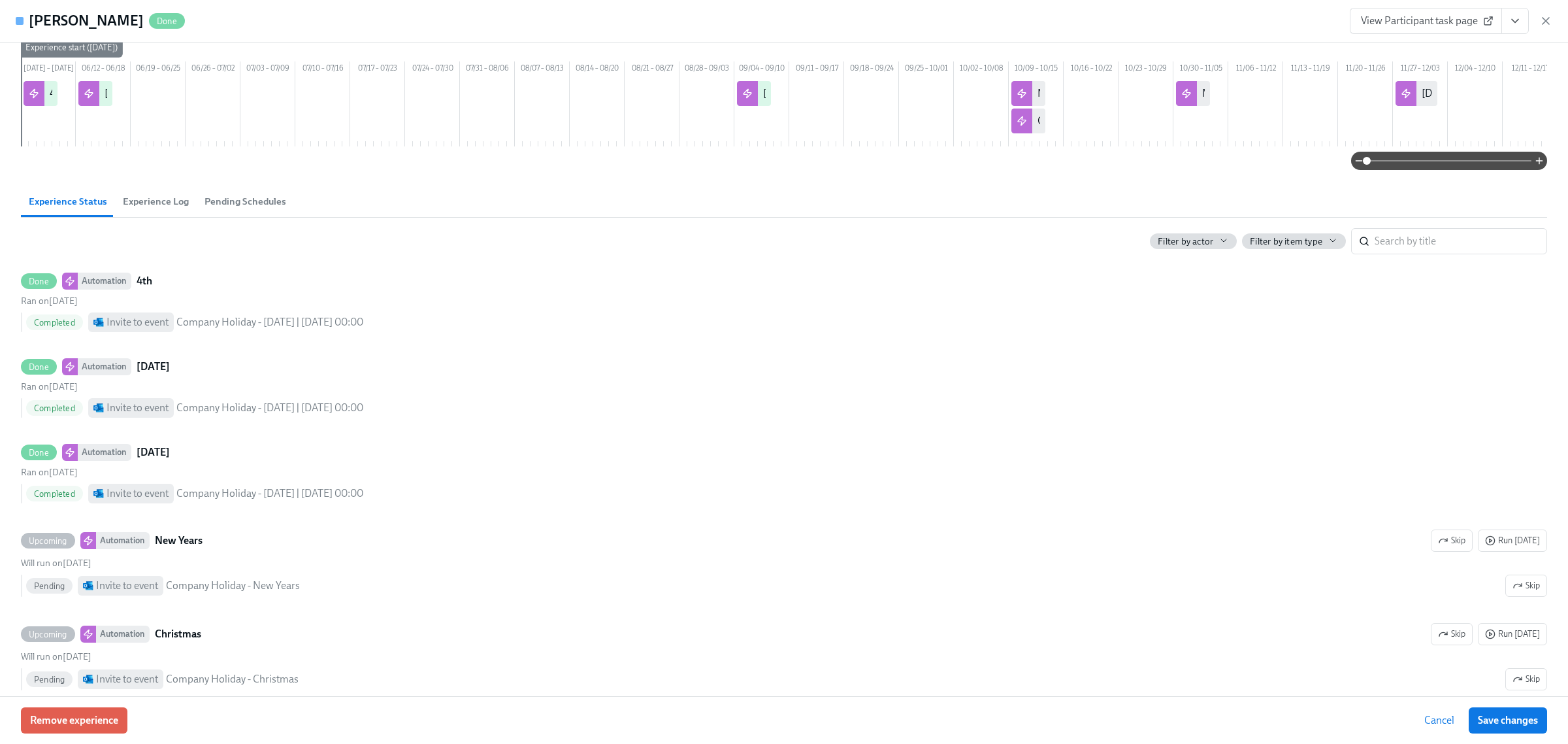
scroll to position [163, 0]
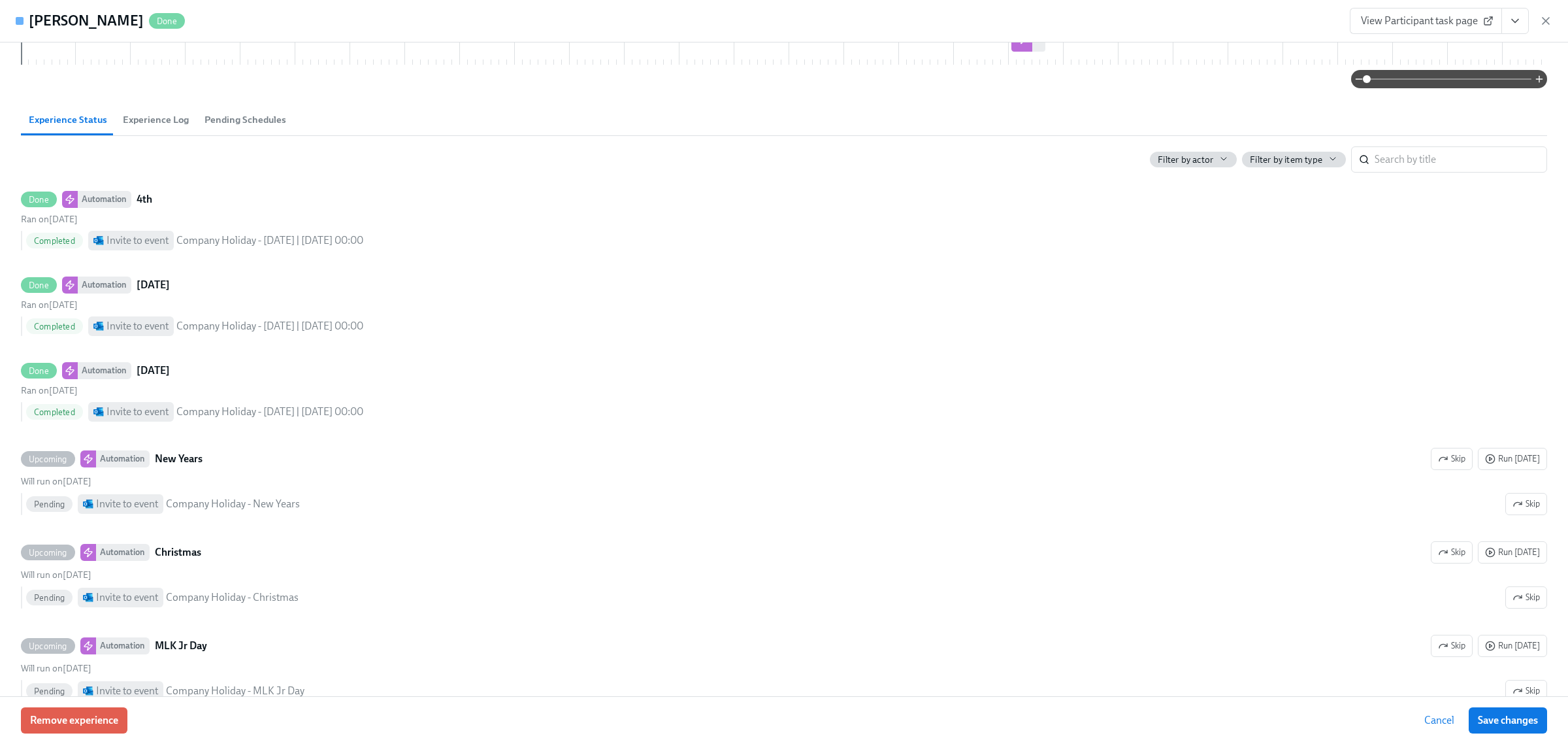
click at [227, 128] on span "Pending Schedules" at bounding box center [245, 119] width 81 height 15
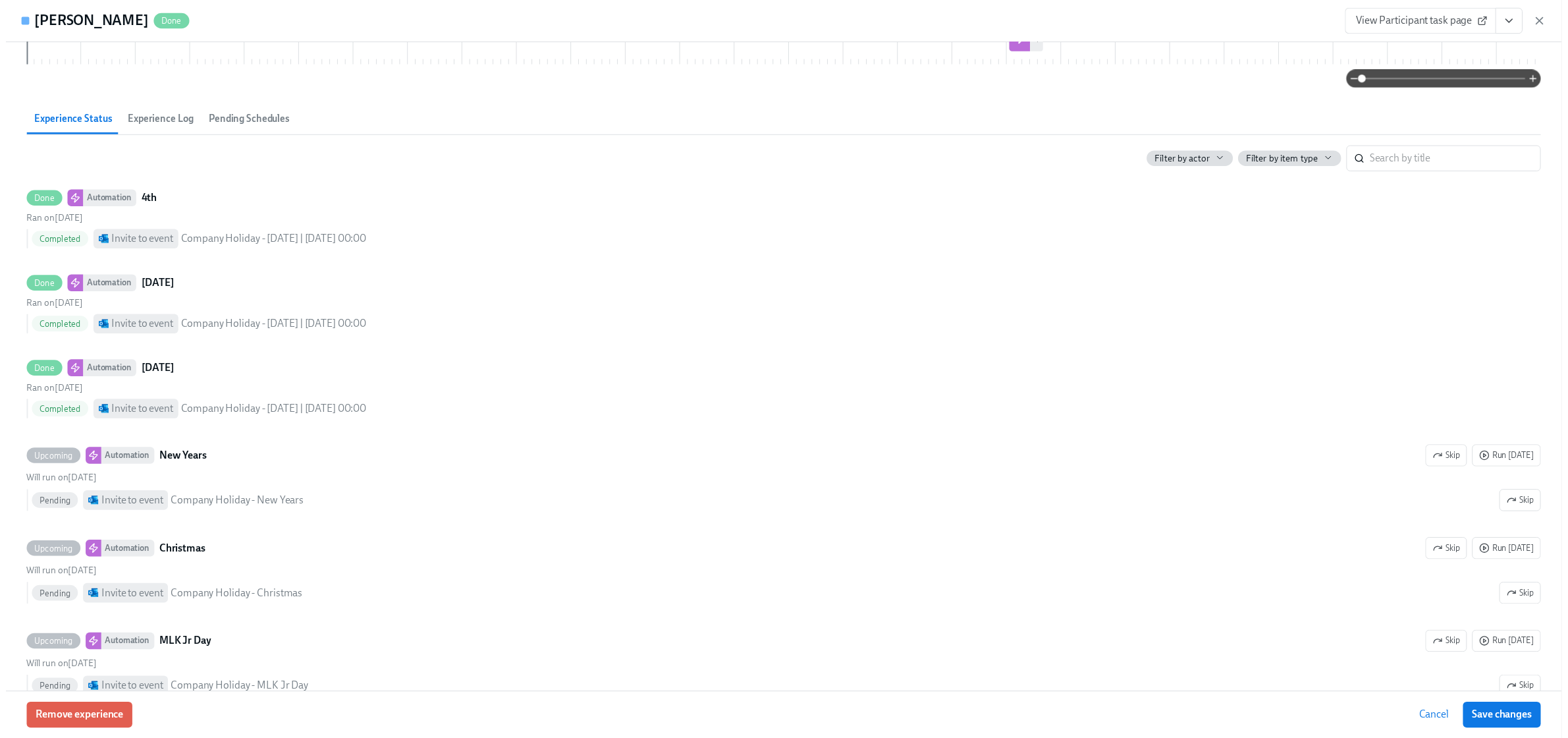
scroll to position [0, 0]
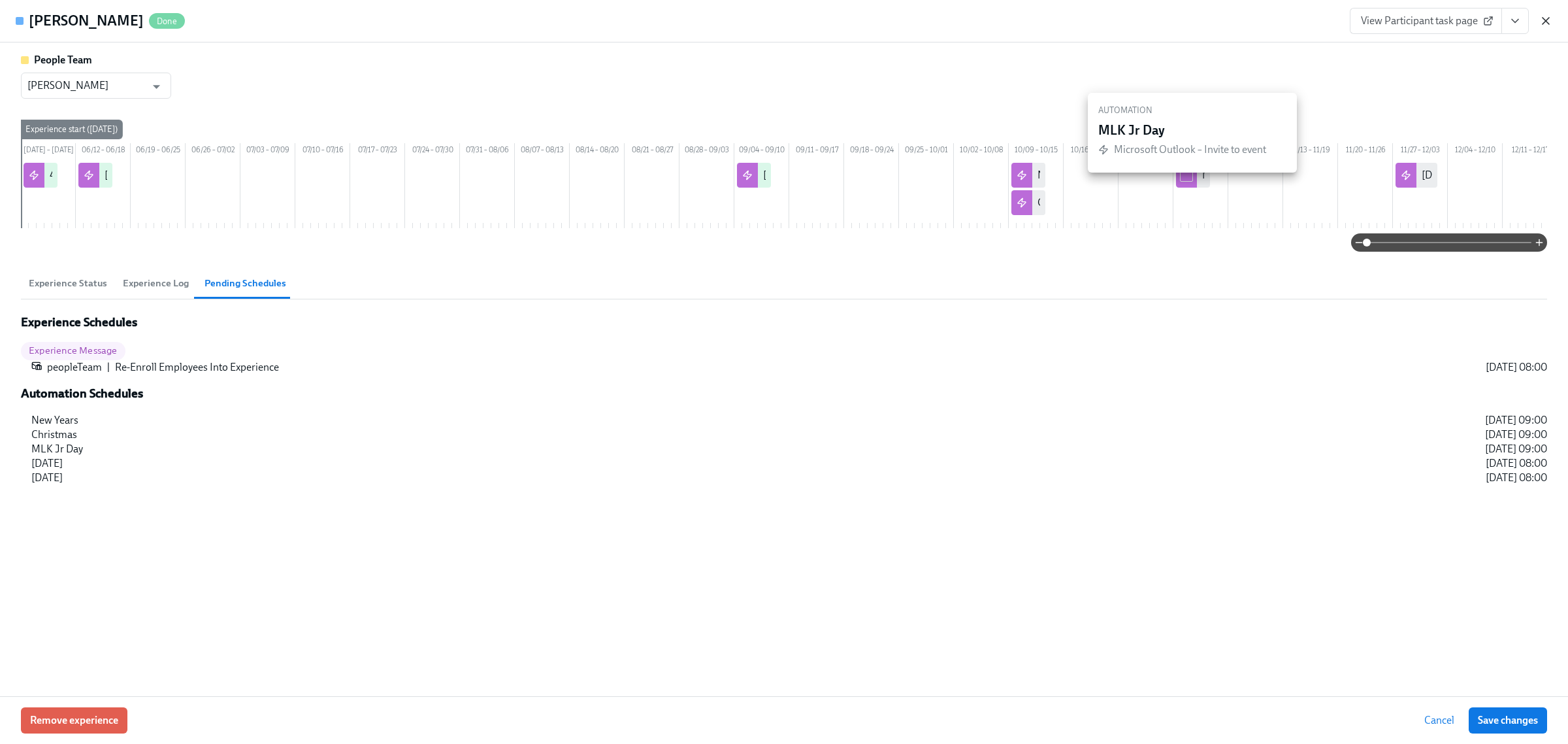
click at [1547, 24] on icon "button" at bounding box center [1546, 21] width 13 height 13
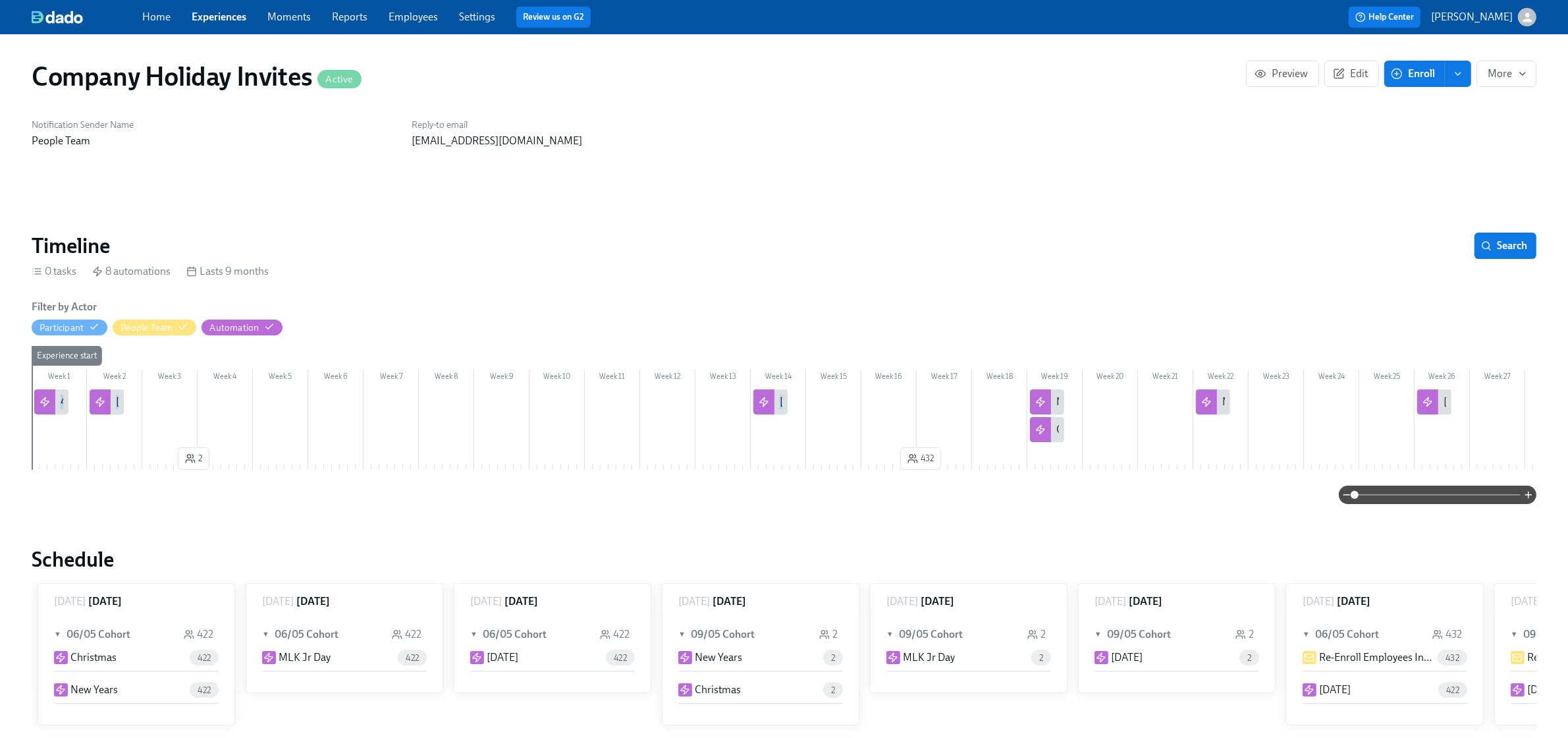
drag, startPoint x: 1046, startPoint y: 404, endPoint x: 1044, endPoint y: 443, distance: 39.1
click at [1044, 443] on div "Week 1 Week 2 Week 3 Week 4 Week 5 Week 6 Week 7 Week 8 Week 9 Week 10 Week 11 …" at bounding box center [784, 410] width 1505 height 129
drag, startPoint x: 1047, startPoint y: 429, endPoint x: 1042, endPoint y: 395, distance: 34.4
click at [1042, 395] on div "Week 1 Week 2 Week 3 Week 4 Week 5 Week 6 Week 7 Week 8 Week 9 Week 10 Week 11 …" at bounding box center [784, 410] width 1505 height 129
click at [1092, 454] on div "Week 1 Week 2 Week 3 Week 4 Week 5 Week 6 Week 7 Week 8 Week 9 Week 10 Week 11 …" at bounding box center [784, 410] width 1505 height 129
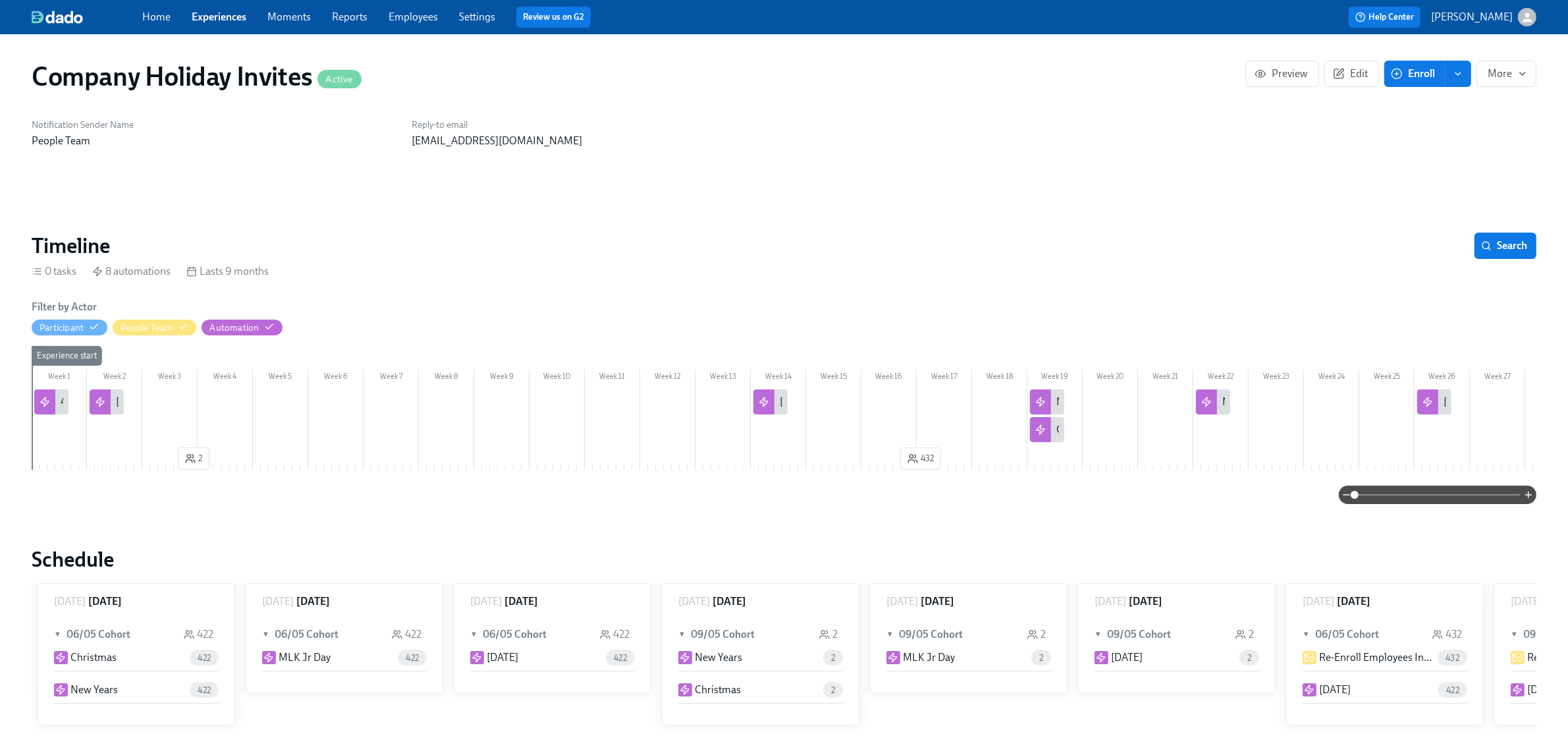
click at [1344, 87] on div "Company Holiday Invites Active Preview Edit Enroll More" at bounding box center [784, 76] width 1505 height 32
click at [1358, 64] on button "Edit" at bounding box center [1352, 74] width 55 height 27
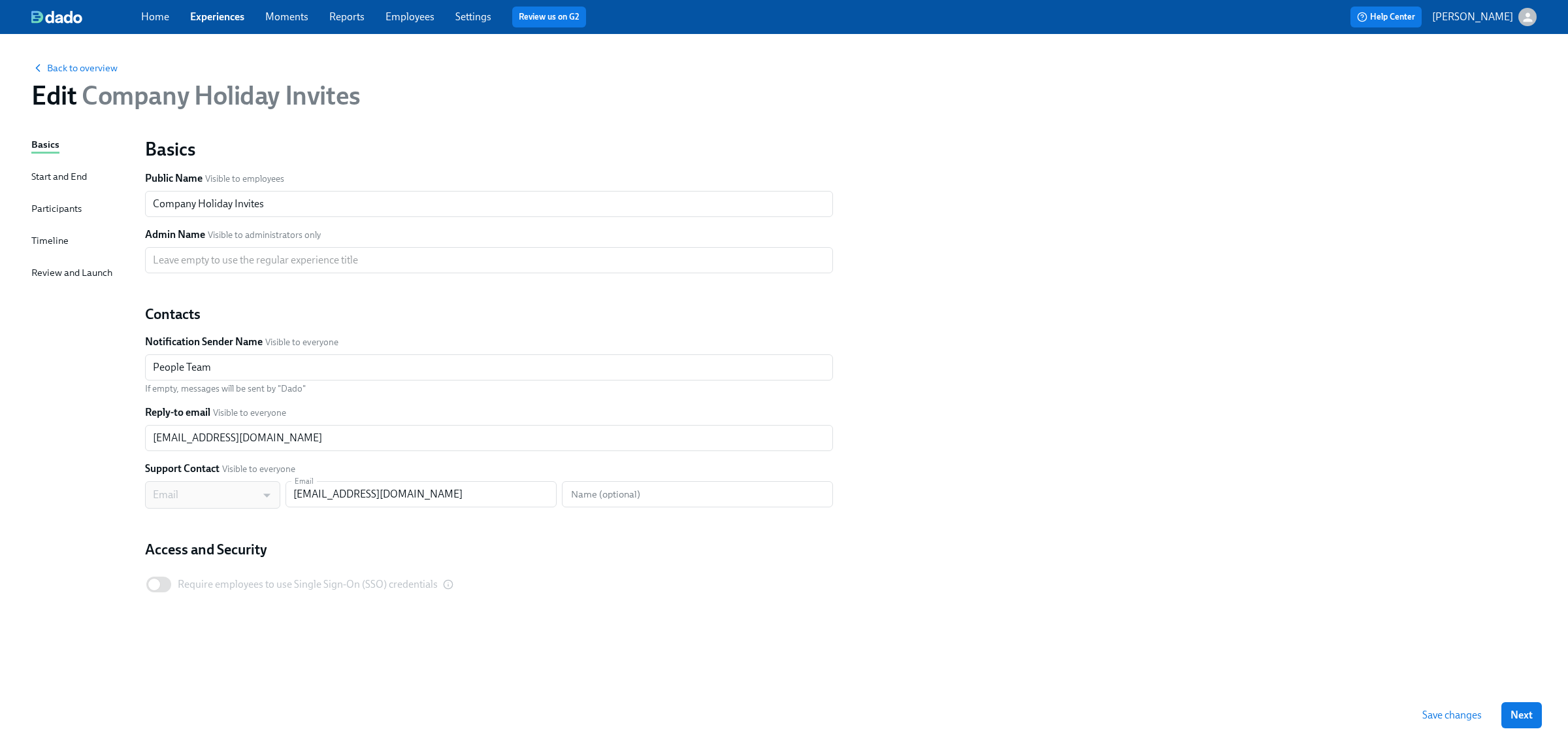
click at [53, 233] on div "Timeline" at bounding box center [50, 240] width 37 height 15
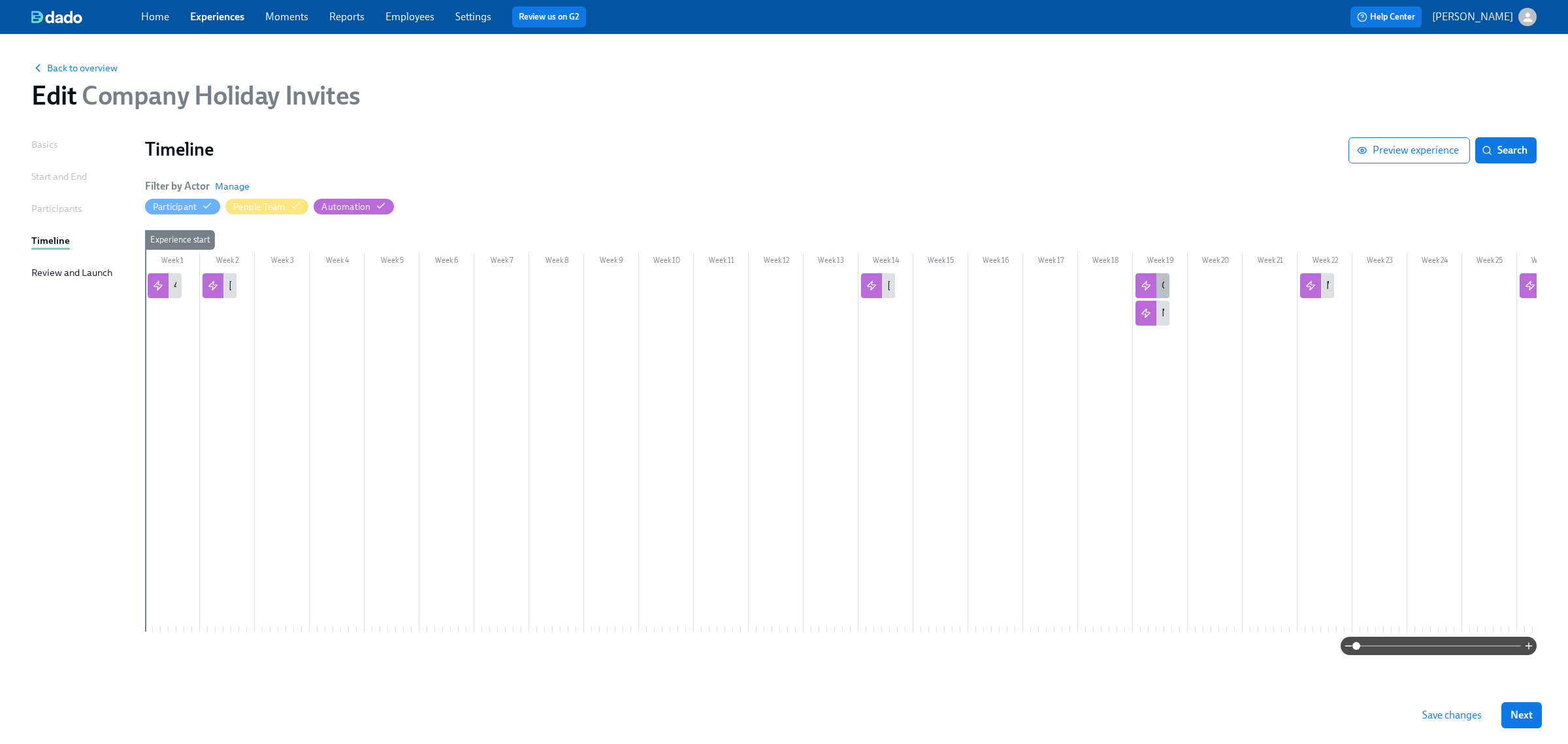
click at [1158, 282] on div "Christmas" at bounding box center [1153, 286] width 34 height 25
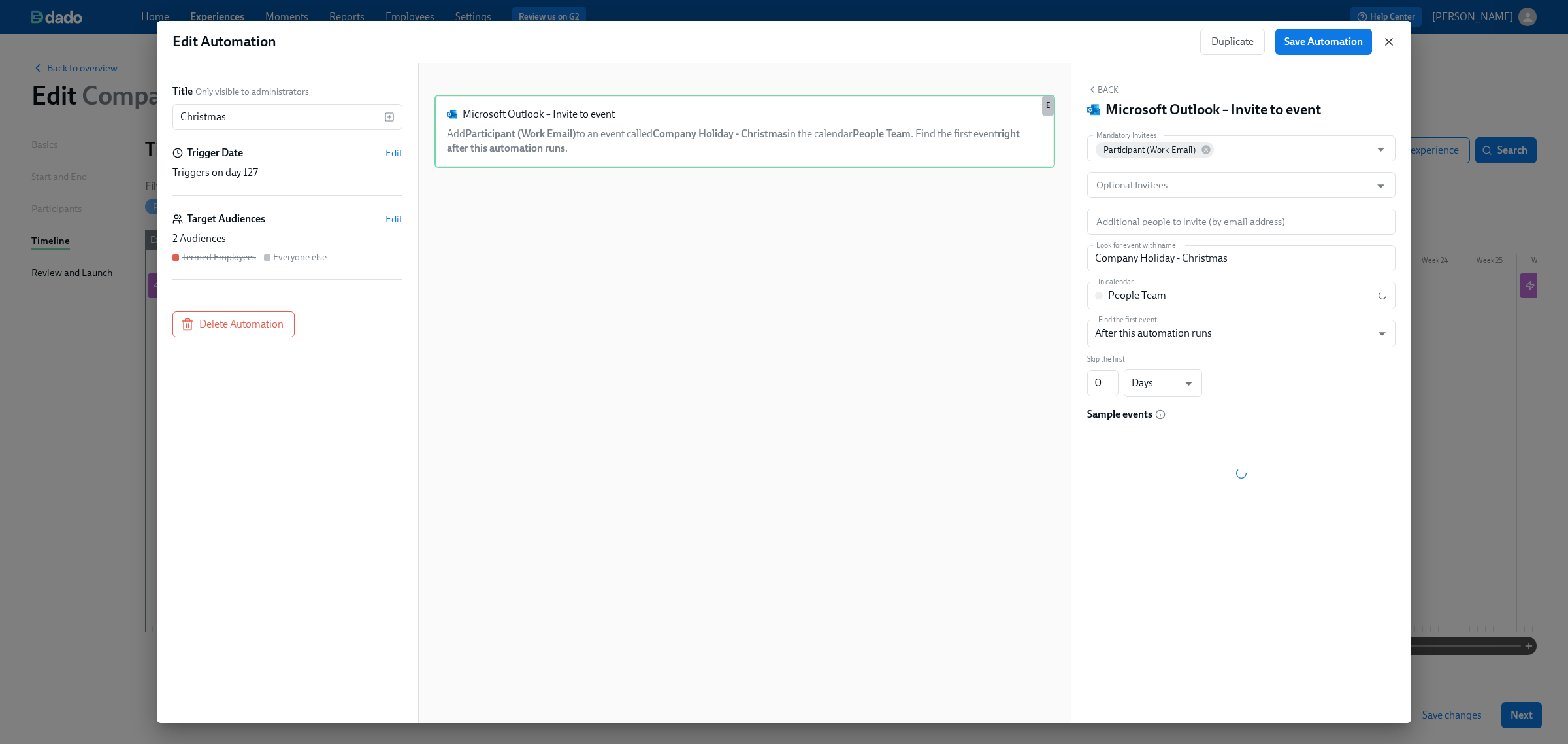
click at [1391, 44] on icon "button" at bounding box center [1388, 42] width 7 height 7
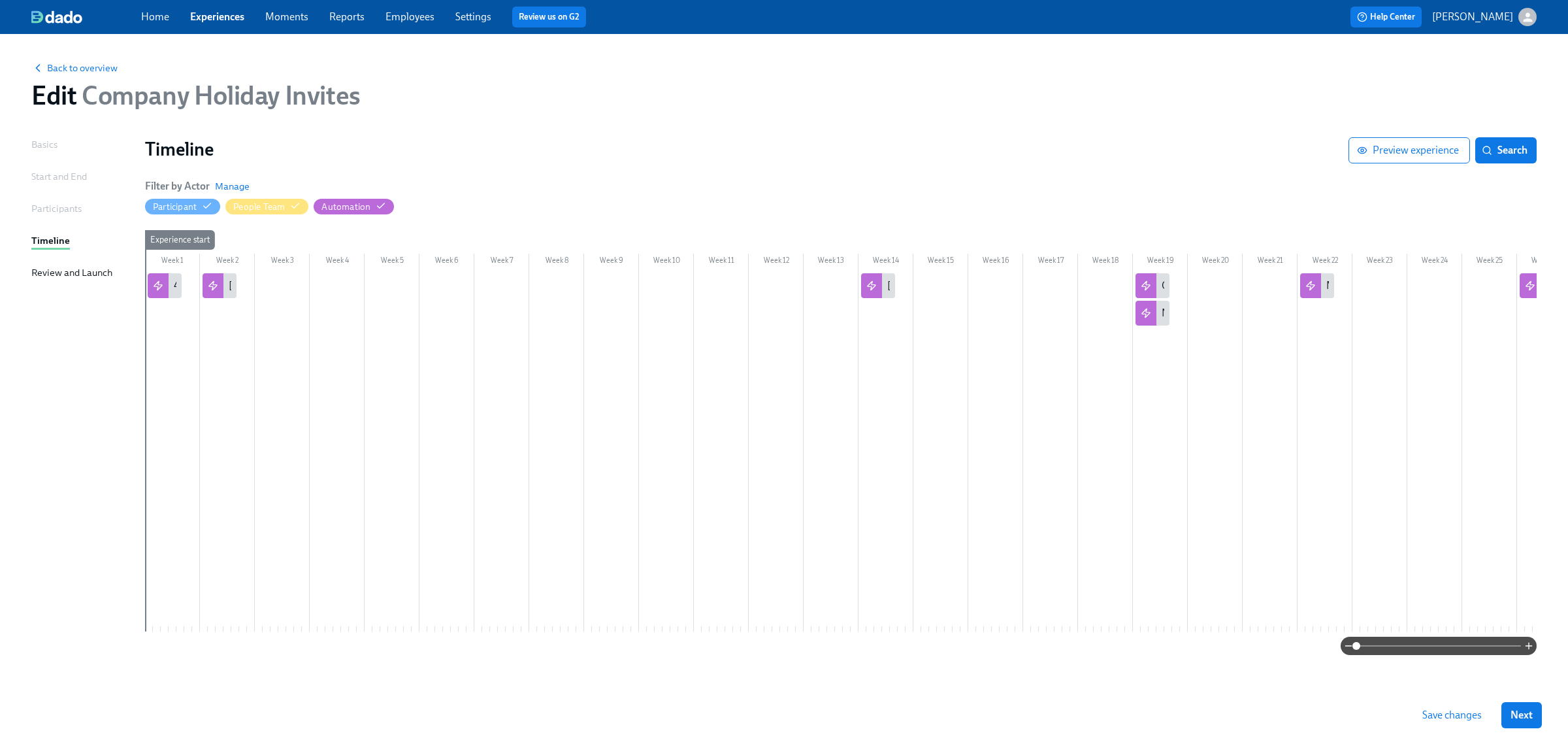
click at [1459, 730] on div "Save changes Next" at bounding box center [784, 715] width 1568 height 57
click at [1446, 704] on button "Save changes" at bounding box center [1452, 715] width 78 height 26
click at [78, 66] on span "Back to overview" at bounding box center [75, 68] width 86 height 13
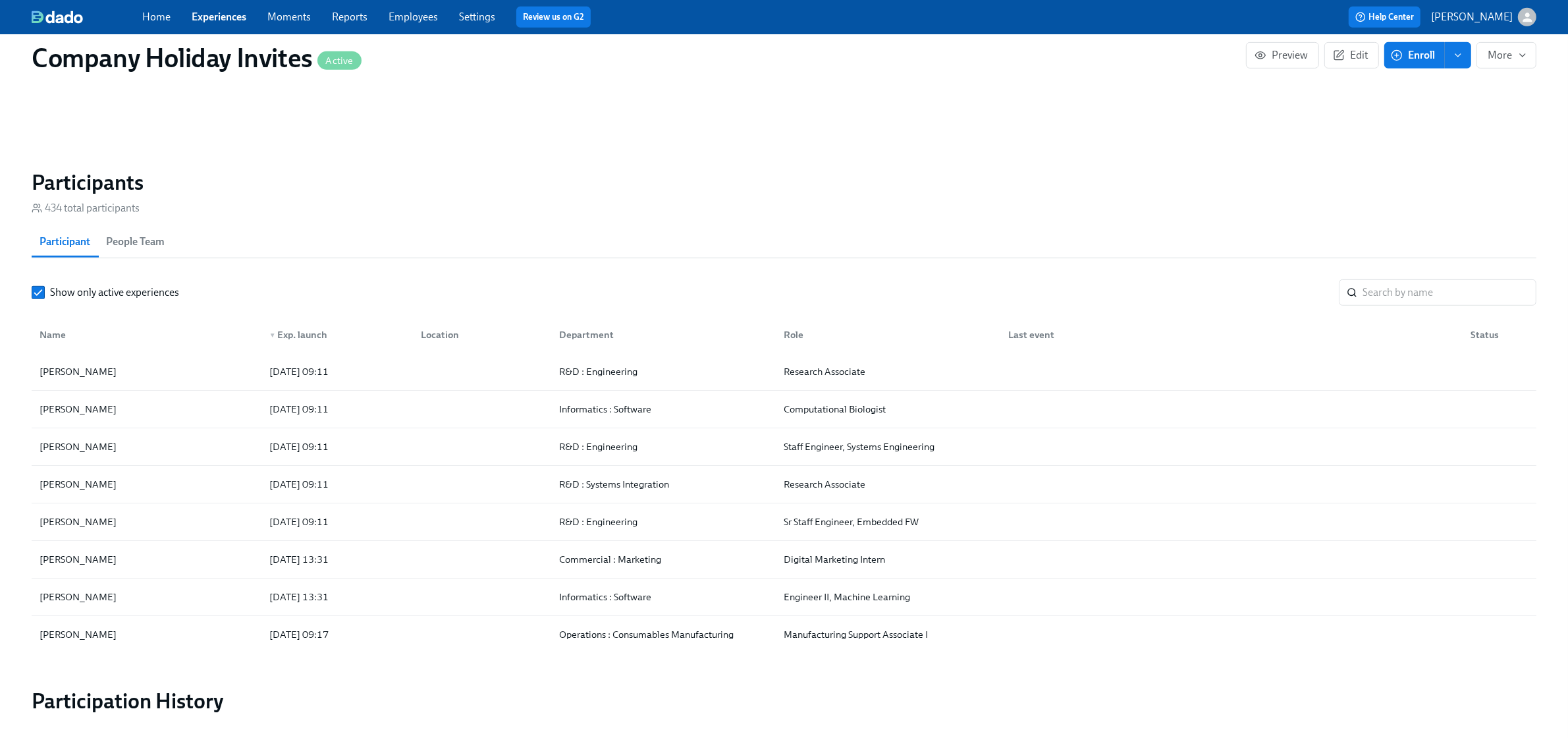
scroll to position [785, 0]
click at [1375, 287] on input "search" at bounding box center [1449, 293] width 174 height 27
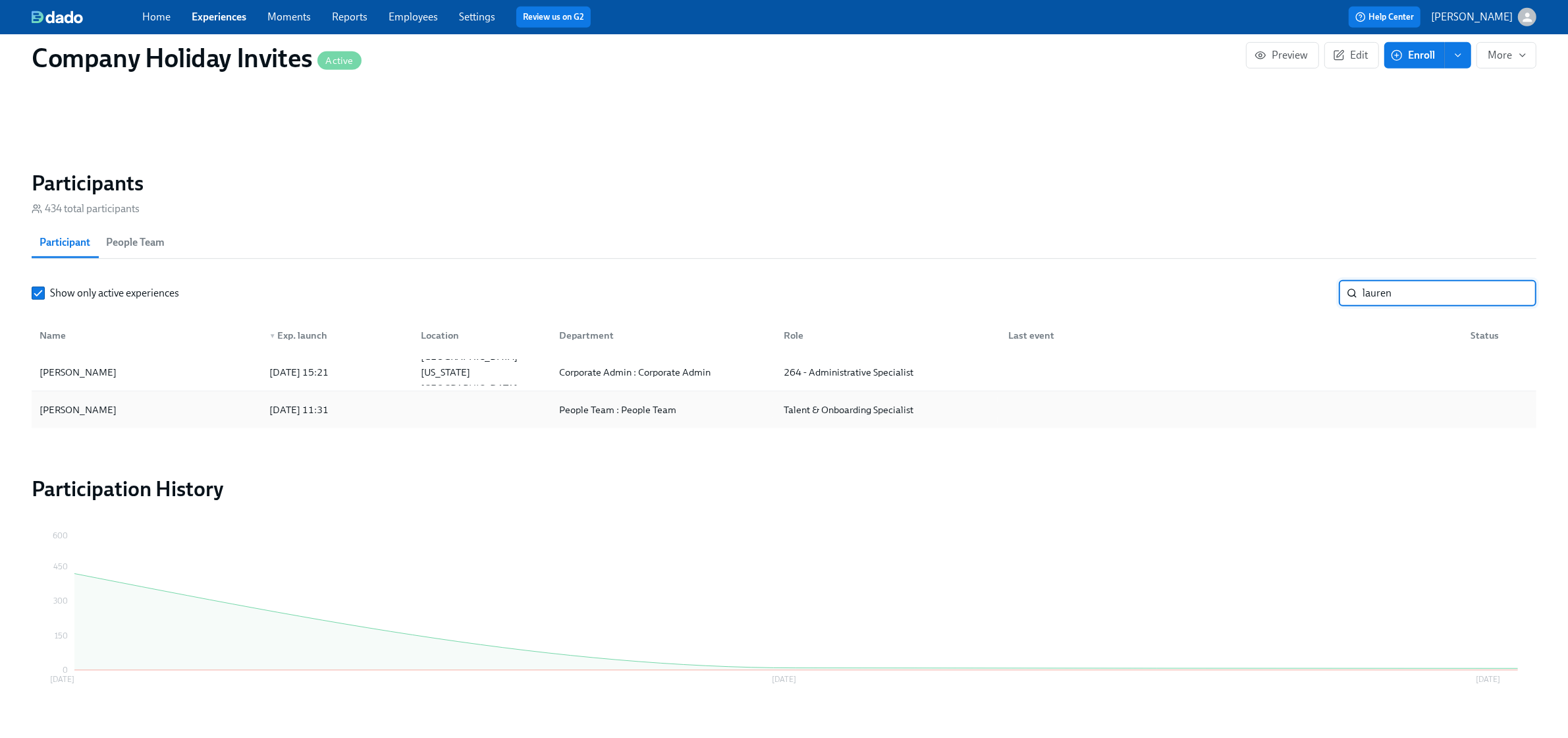
type input "lauren"
click at [210, 419] on div "[PERSON_NAME]" at bounding box center [146, 410] width 225 height 27
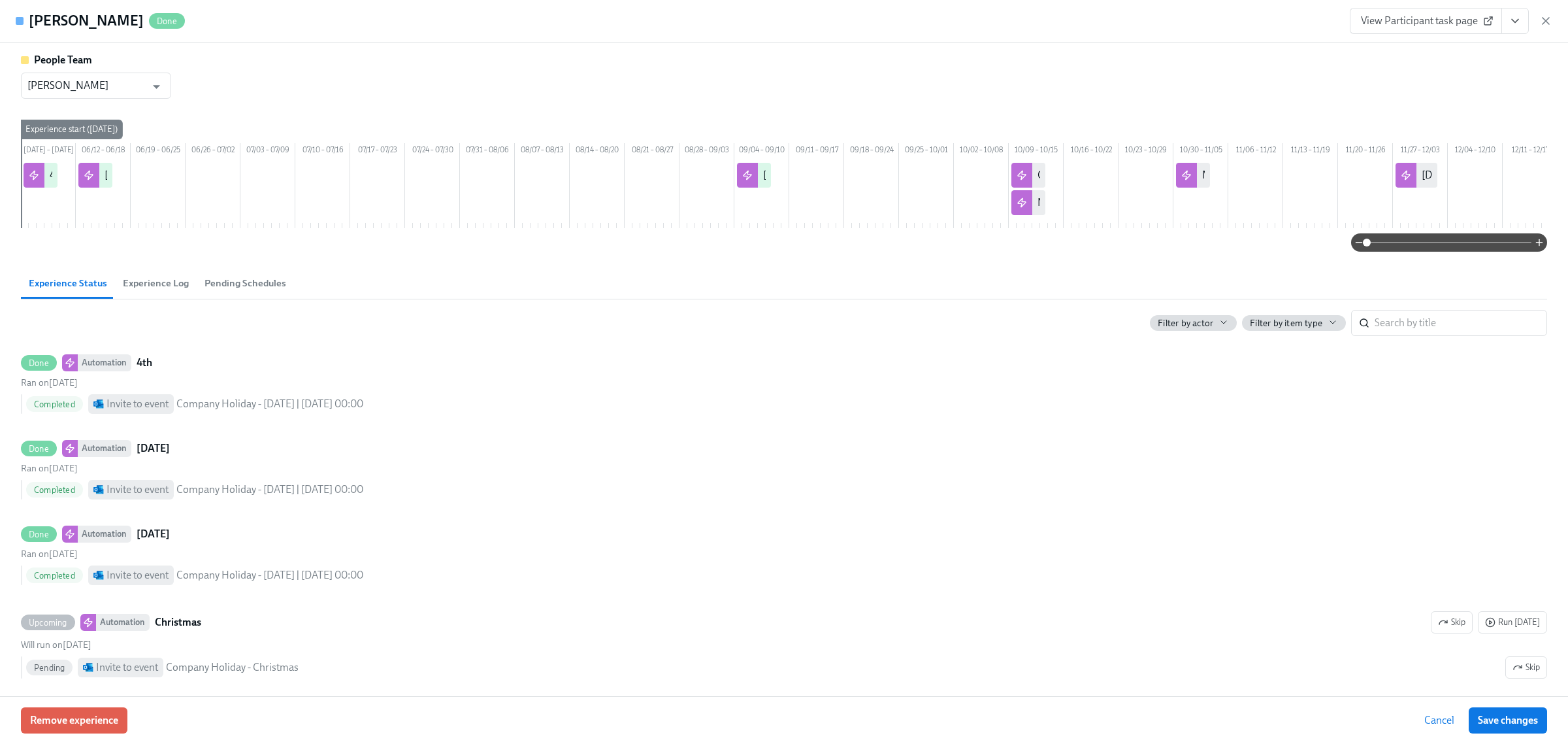
click at [224, 284] on div "People Team [PERSON_NAME] ​ [DATE] – [DATE] 06/12 – 06/18 06/19 – 06/25 06/26 –…" at bounding box center [784, 369] width 1568 height 654
click at [224, 291] on span "Pending Schedules" at bounding box center [245, 283] width 81 height 15
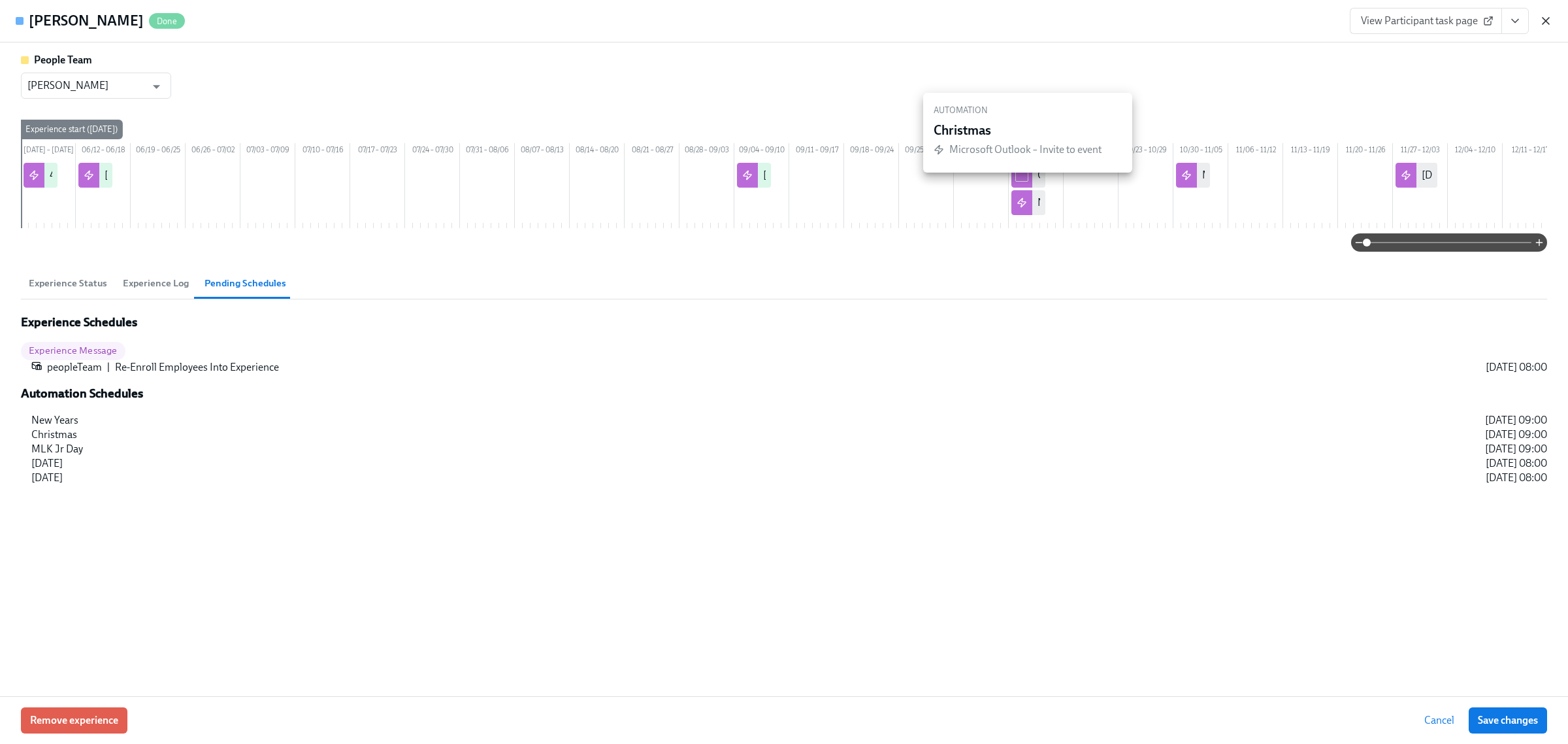
click at [1552, 17] on icon "button" at bounding box center [1546, 21] width 13 height 13
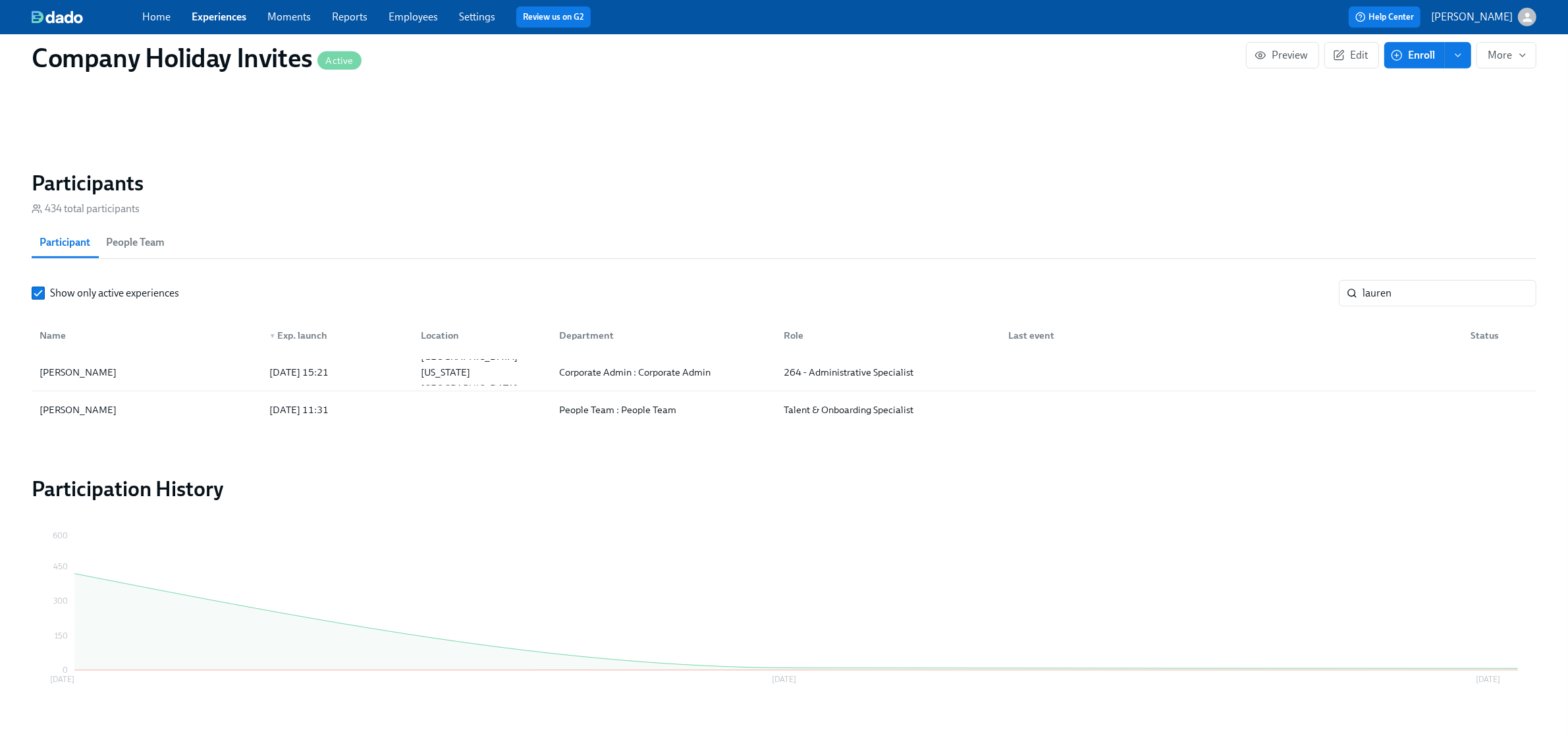
click at [470, 168] on div "Company Holiday Invites Active Preview Edit Enroll More Notification Sender Nam…" at bounding box center [784, 1] width 1505 height 1470
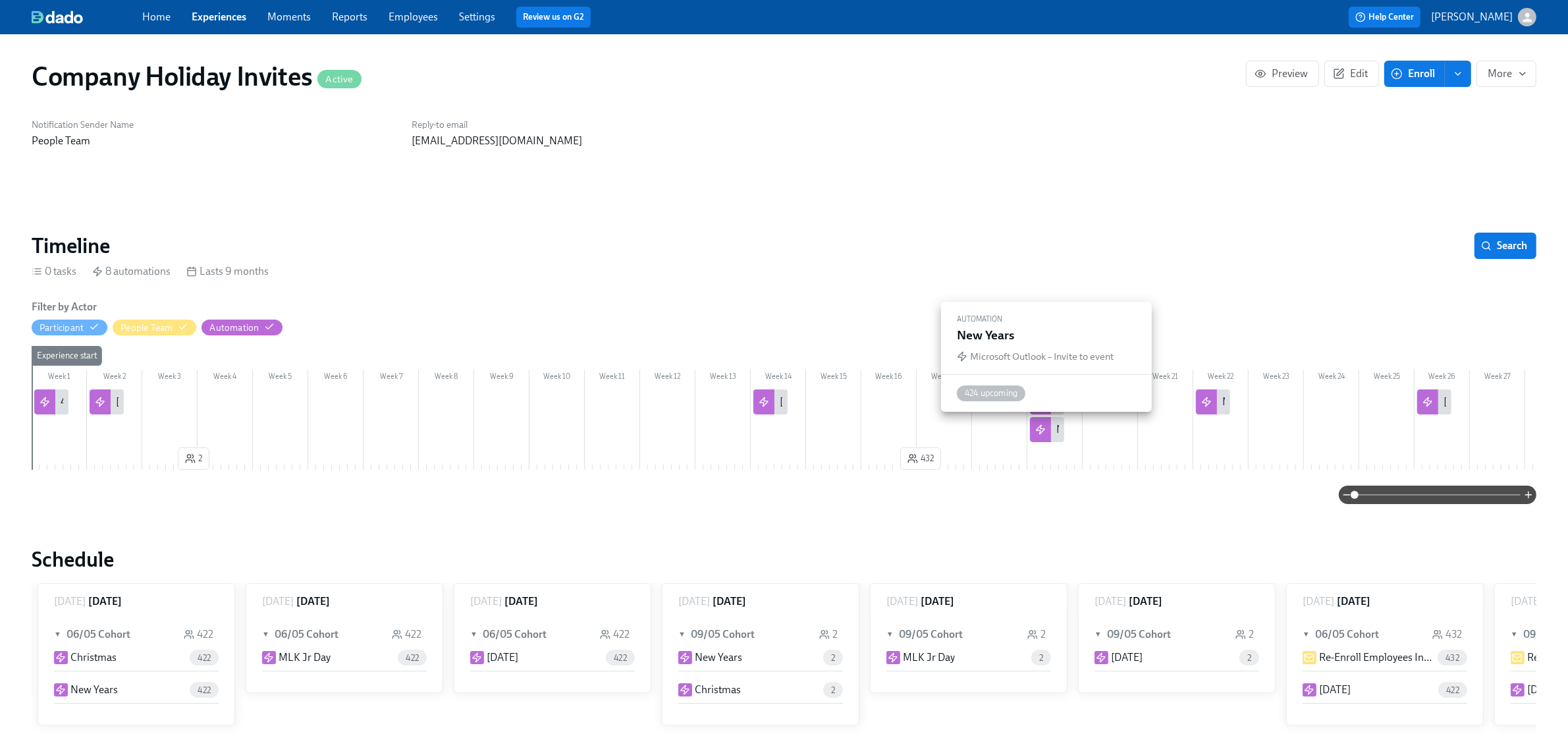
click at [1058, 429] on div "New Years" at bounding box center [1080, 430] width 47 height 15
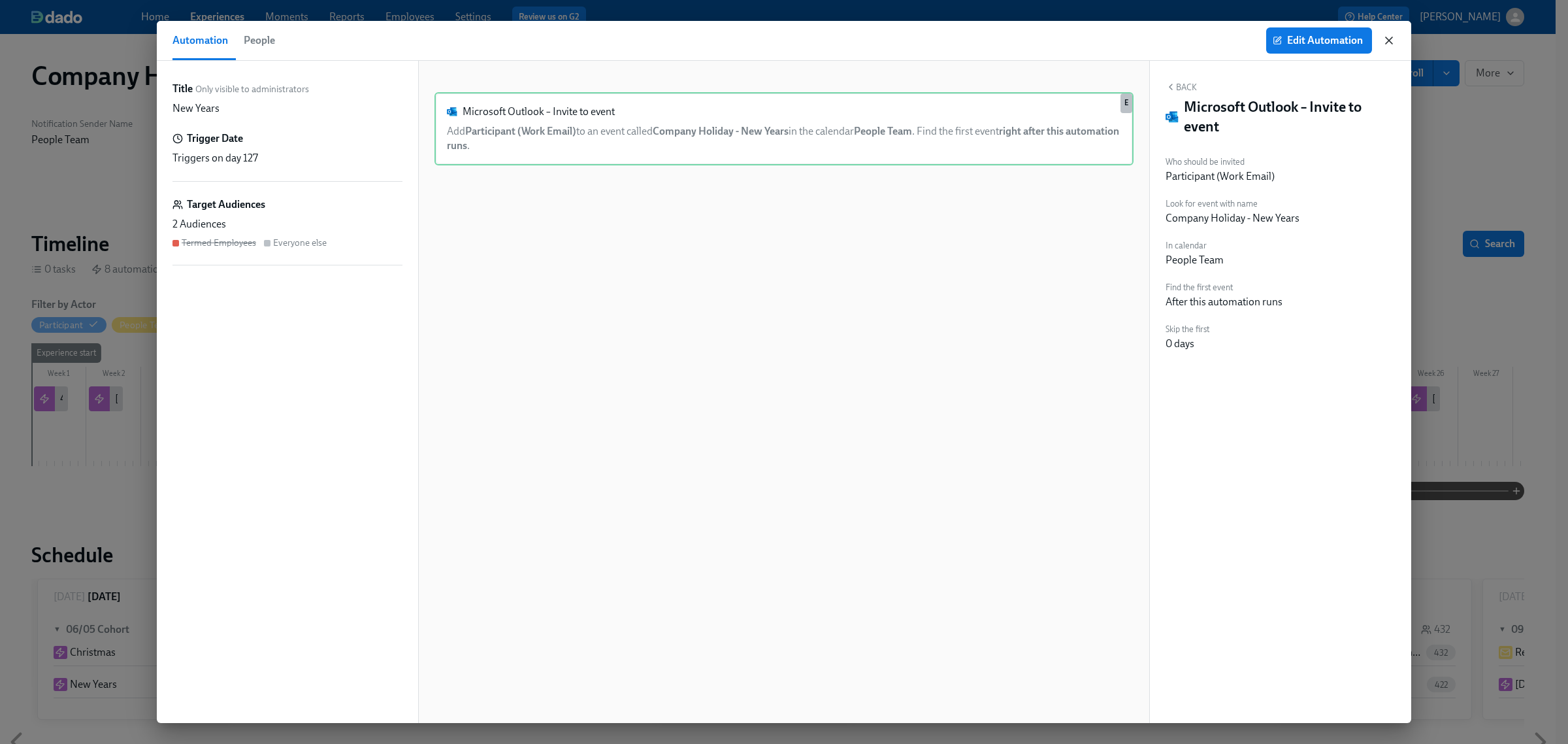
click at [1387, 34] on icon "button" at bounding box center [1389, 40] width 13 height 13
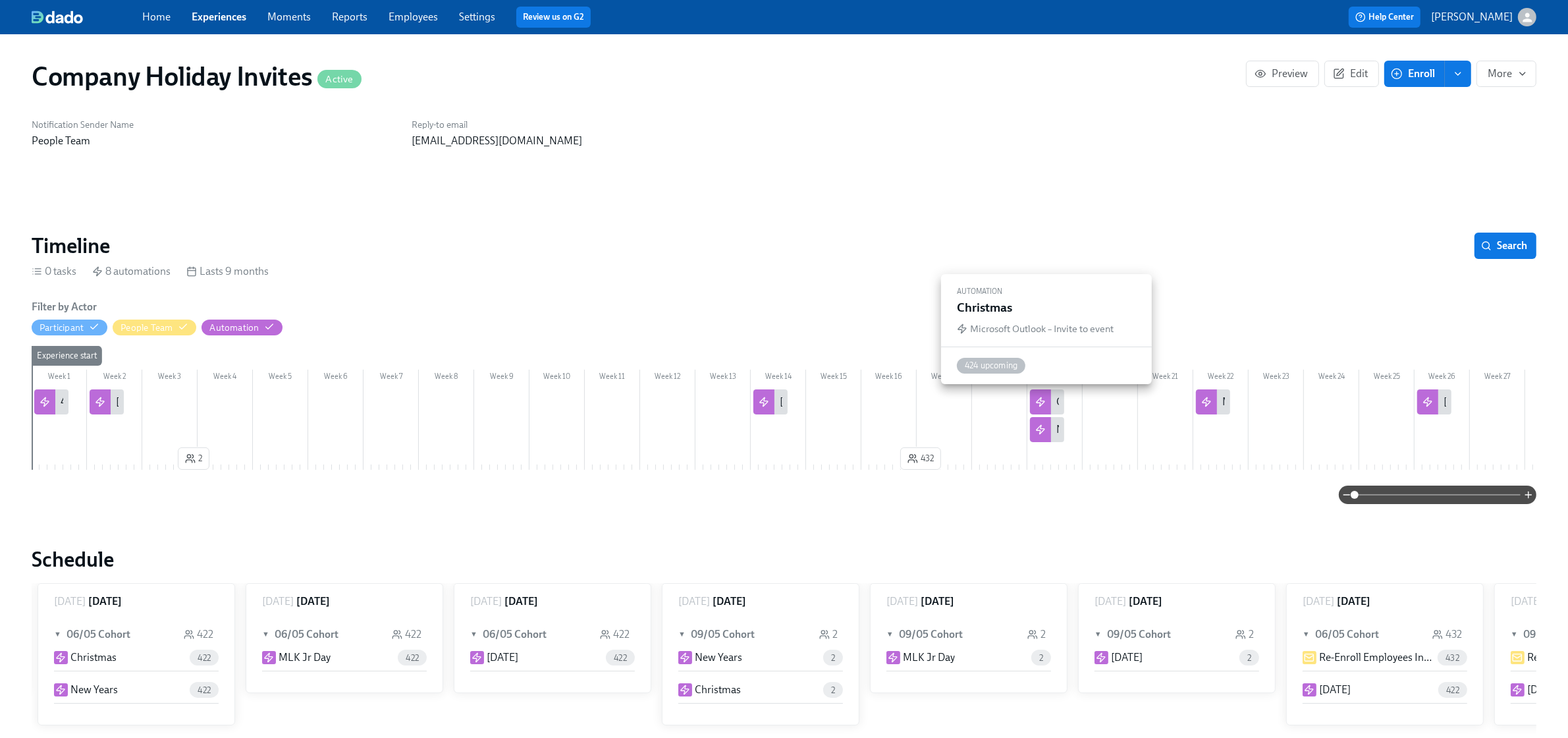
click at [1043, 400] on icon at bounding box center [1041, 402] width 8 height 9
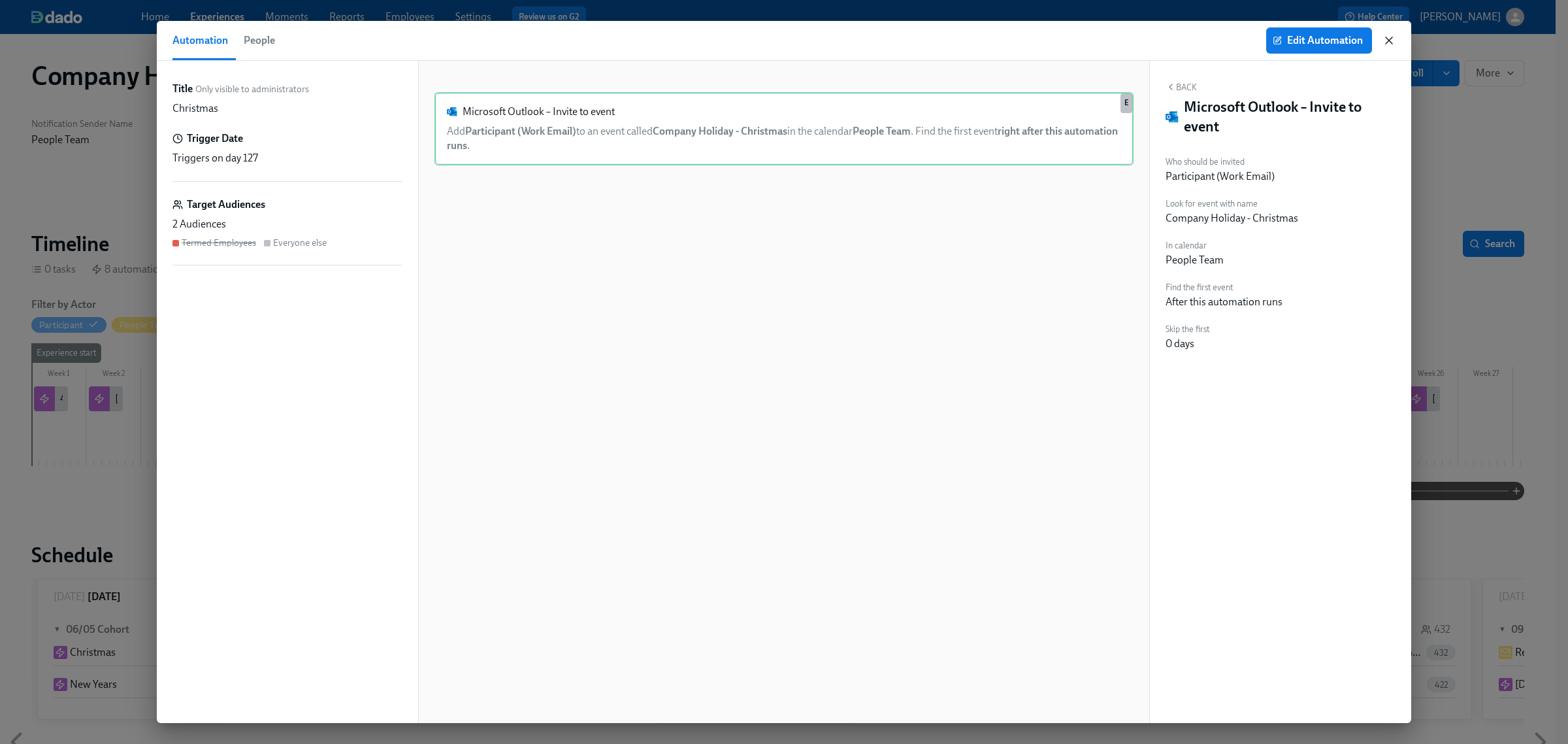
click at [1387, 44] on icon "button" at bounding box center [1389, 40] width 13 height 13
